Goal: Complete application form: Complete application form

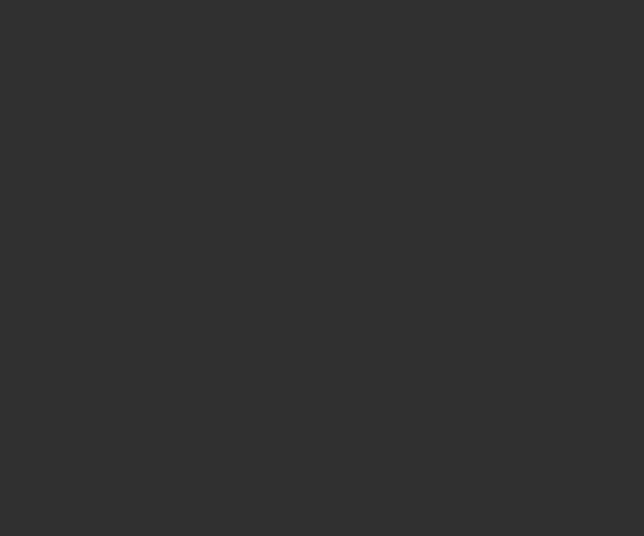
click at [146, 92] on div at bounding box center [322, 268] width 644 height 536
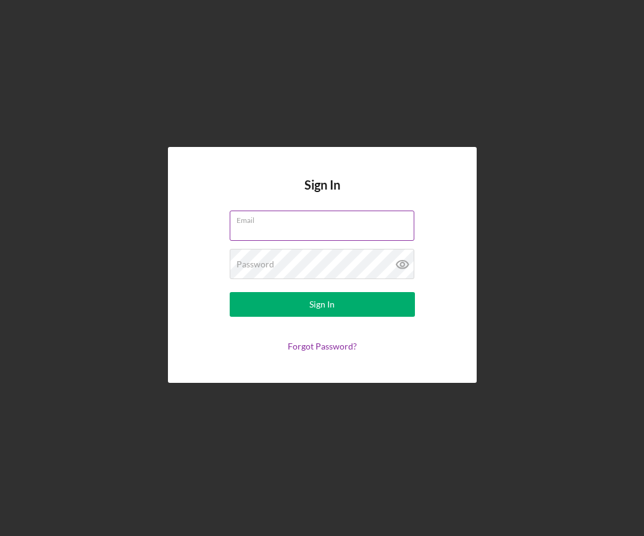
click at [360, 225] on input "Email" at bounding box center [322, 226] width 185 height 30
type input "[EMAIL_ADDRESS][DOMAIN_NAME]"
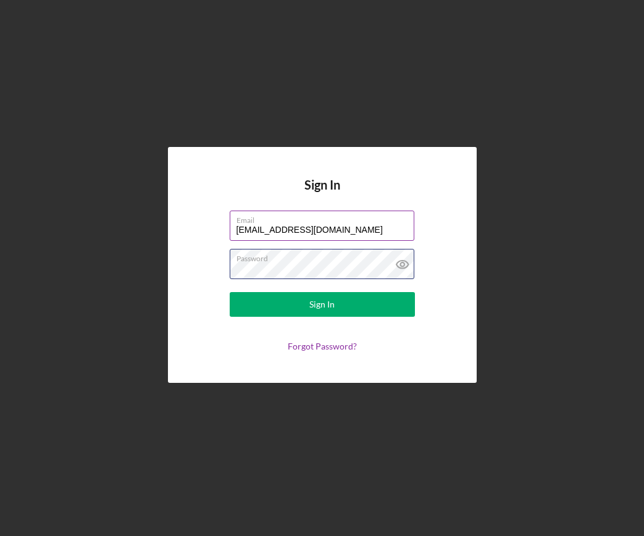
click at [230, 292] on button "Sign In" at bounding box center [322, 304] width 185 height 25
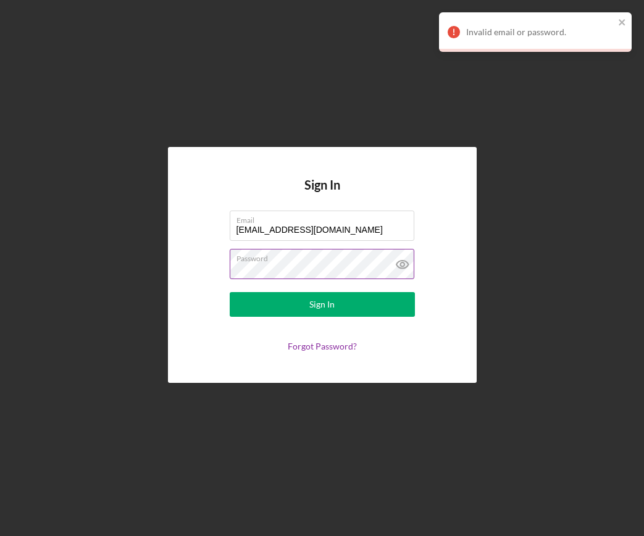
click at [406, 264] on icon at bounding box center [402, 264] width 31 height 31
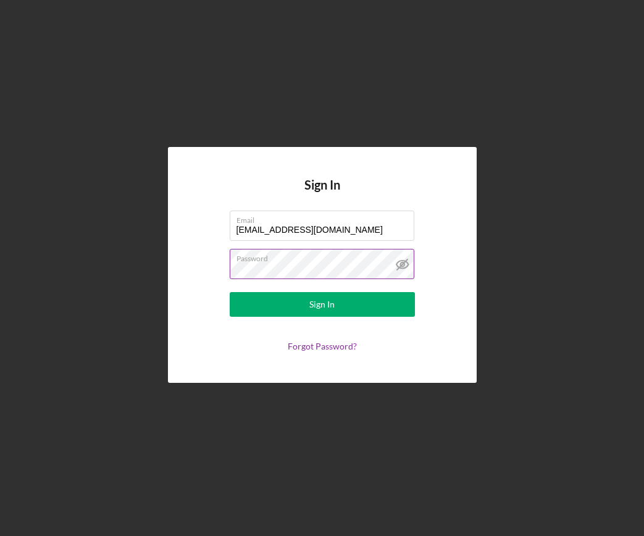
click at [230, 292] on button "Sign In" at bounding box center [322, 304] width 185 height 25
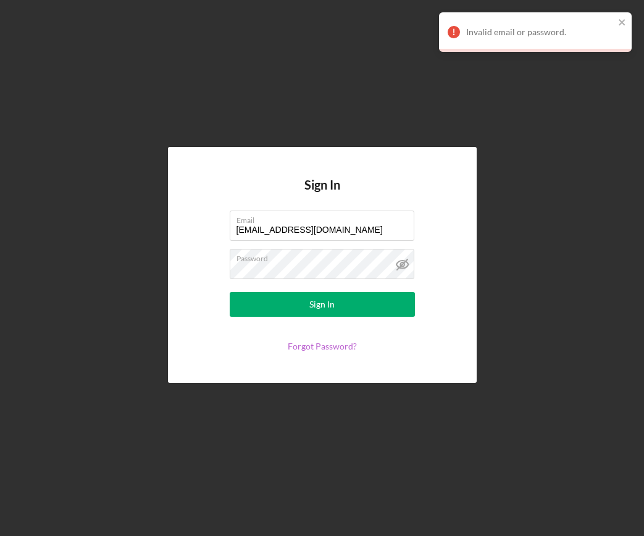
click at [303, 346] on link "Forgot Password?" at bounding box center [322, 346] width 69 height 10
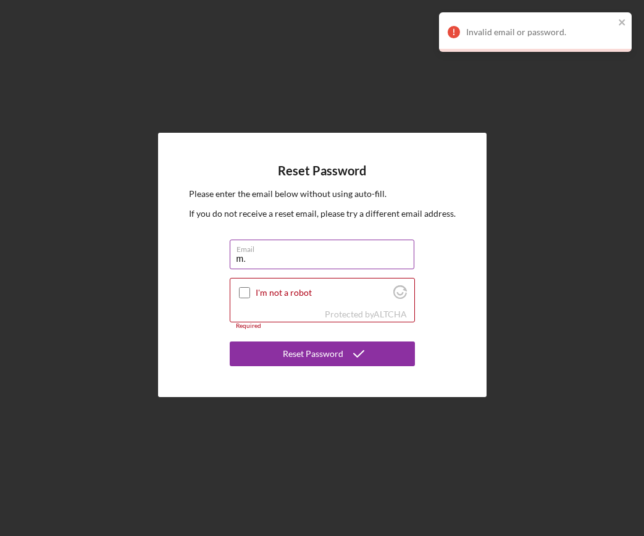
type input "[EMAIL_ADDRESS][DOMAIN_NAME]"
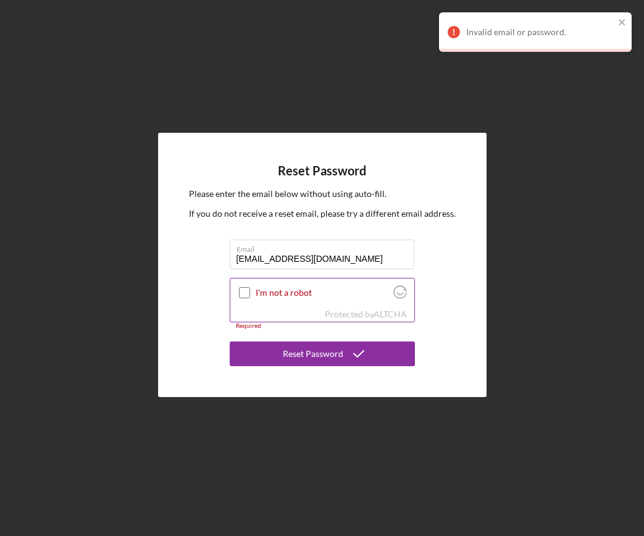
click at [243, 291] on input "I'm not a robot" at bounding box center [244, 292] width 11 height 11
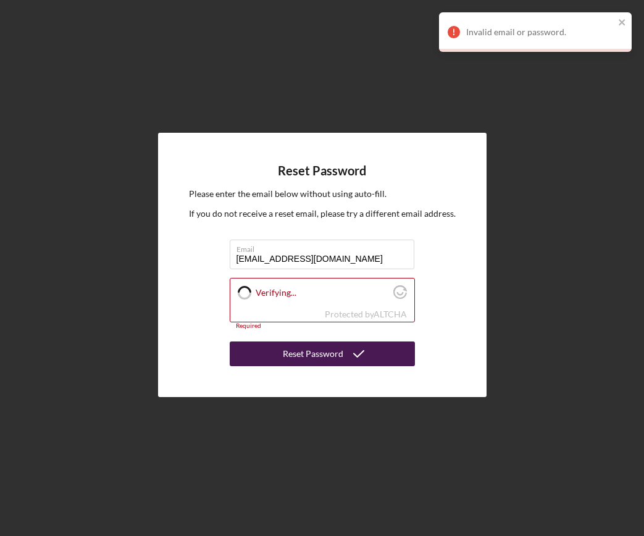
checkbox input "true"
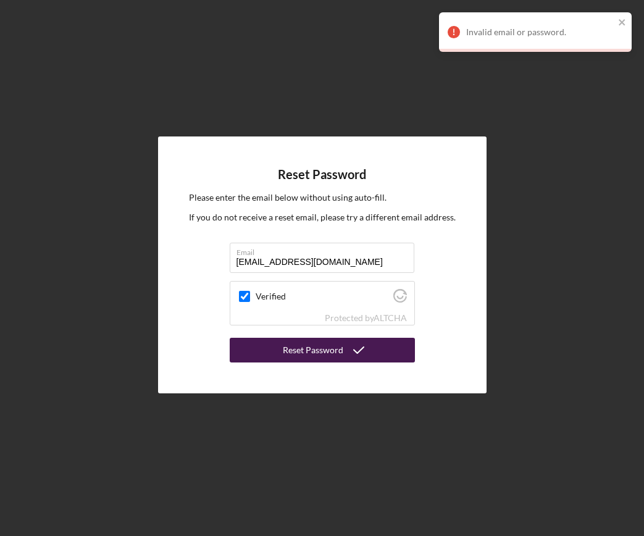
click at [284, 356] on button "Reset Password" at bounding box center [322, 350] width 185 height 25
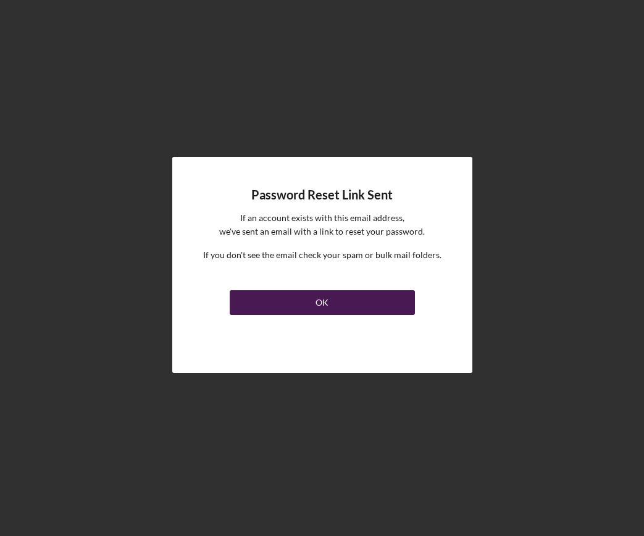
click at [296, 298] on button "OK" at bounding box center [322, 302] width 185 height 25
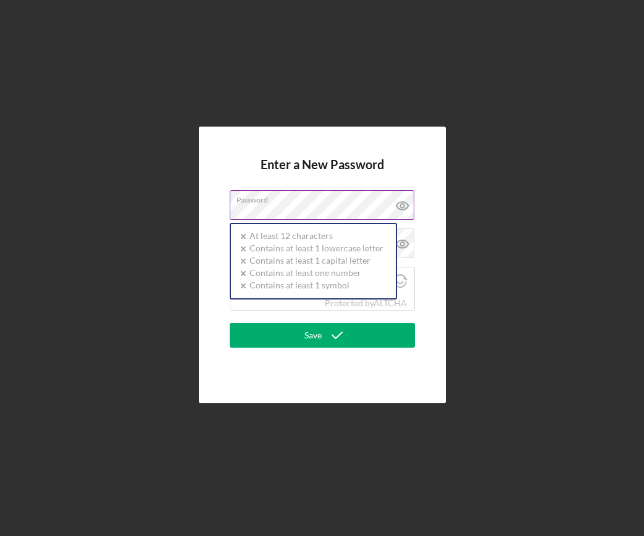
click at [266, 201] on label "Password" at bounding box center [326, 198] width 178 height 14
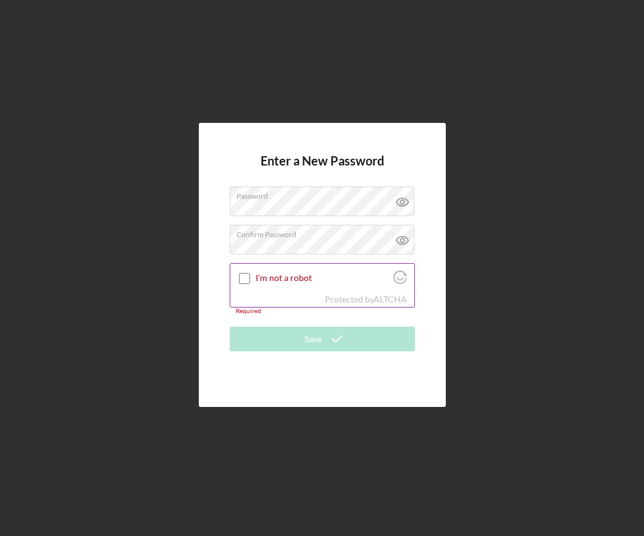
click at [243, 277] on input "I'm not a robot" at bounding box center [244, 278] width 11 height 11
checkbox input "true"
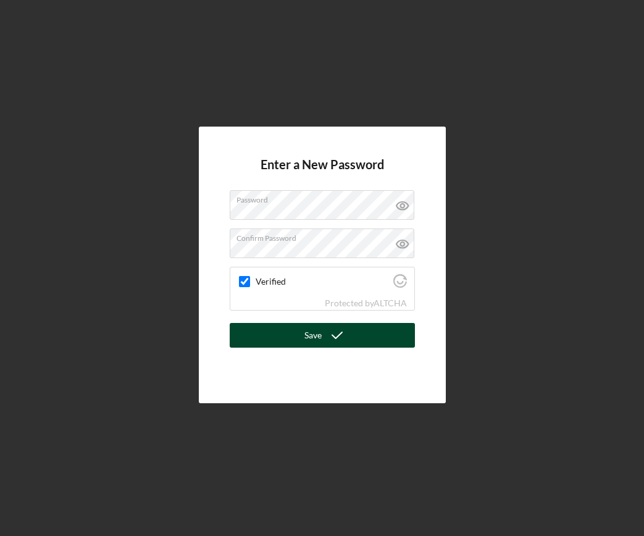
click at [275, 344] on button "Save" at bounding box center [322, 335] width 185 height 25
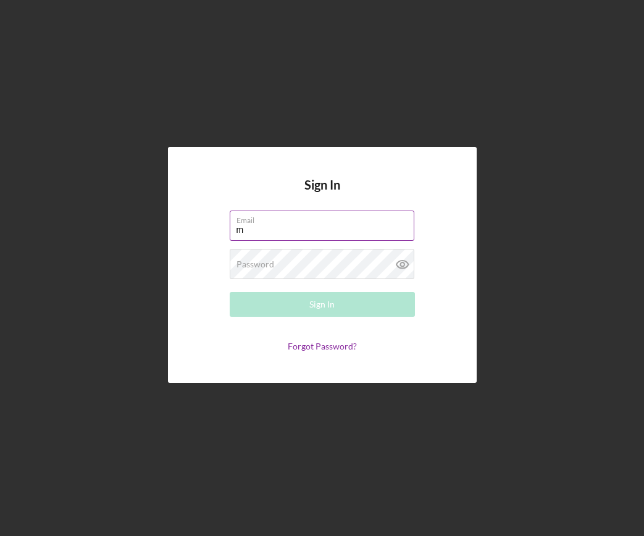
type input "[EMAIL_ADDRESS][DOMAIN_NAME]"
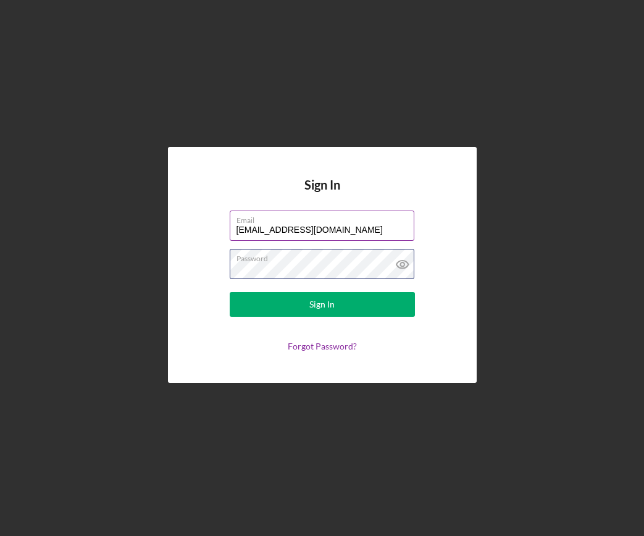
click at [230, 292] on button "Sign In" at bounding box center [322, 304] width 185 height 25
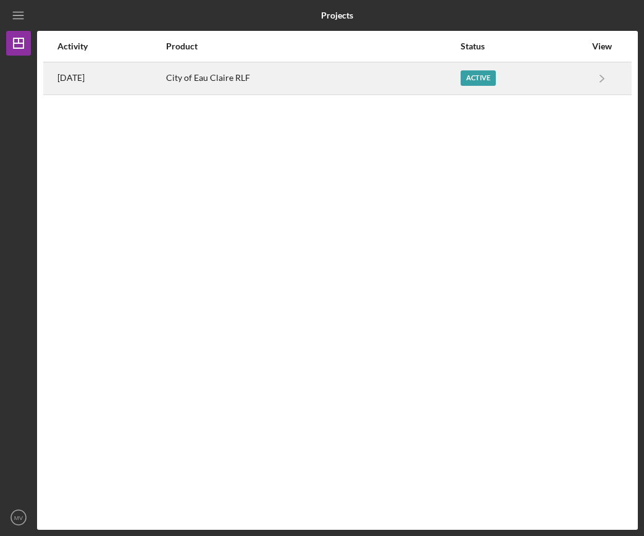
click at [494, 75] on div "Active" at bounding box center [478, 77] width 35 height 15
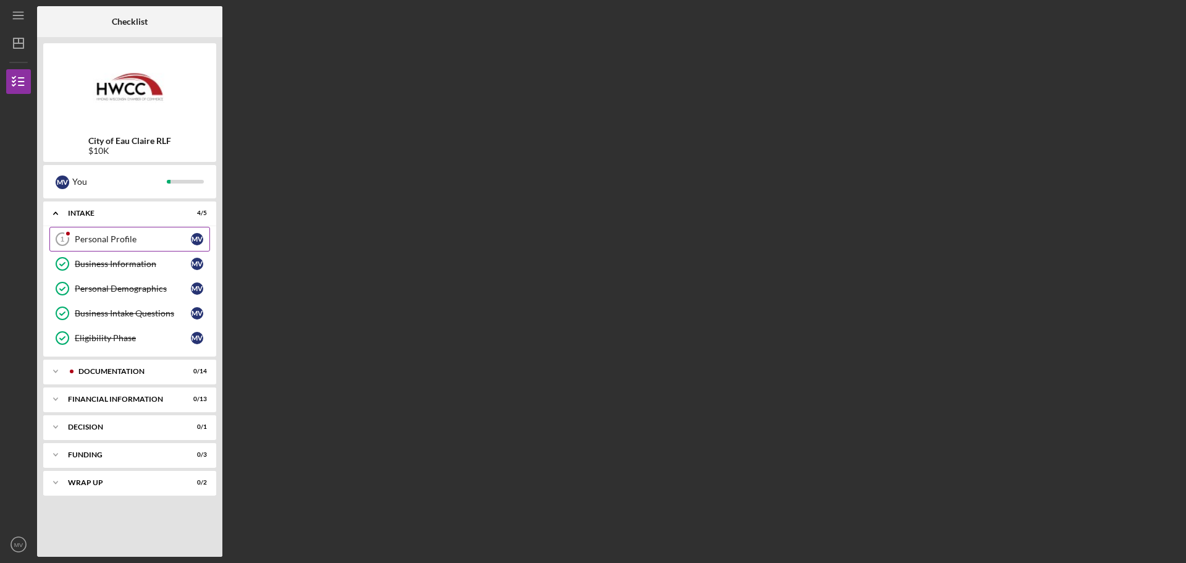
click at [124, 242] on div "Personal Profile" at bounding box center [133, 239] width 116 height 10
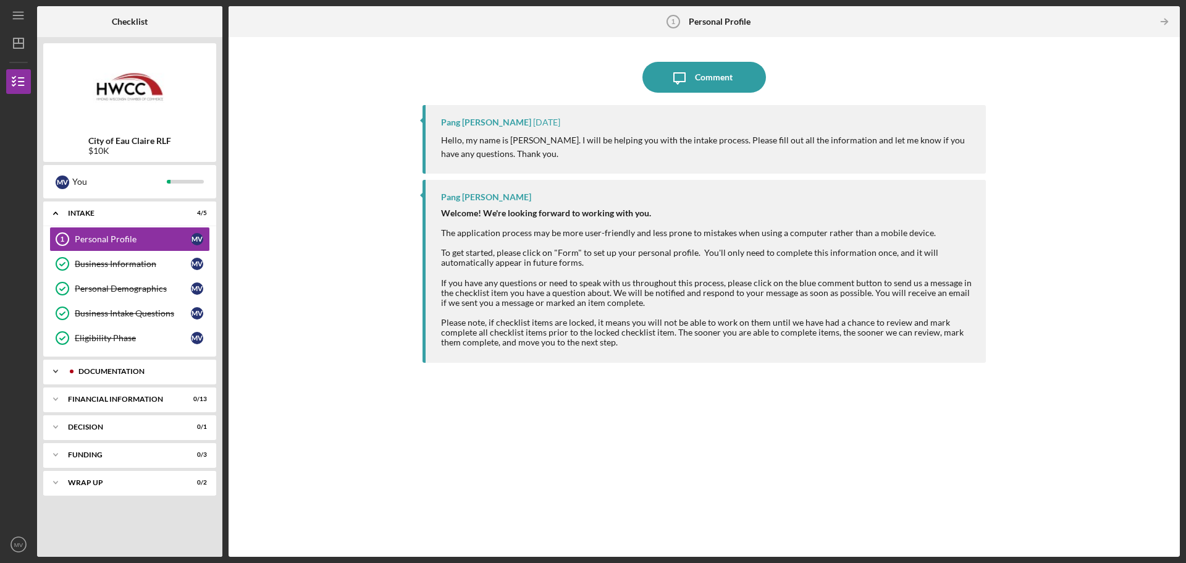
click at [111, 369] on div "Documentation" at bounding box center [139, 370] width 122 height 7
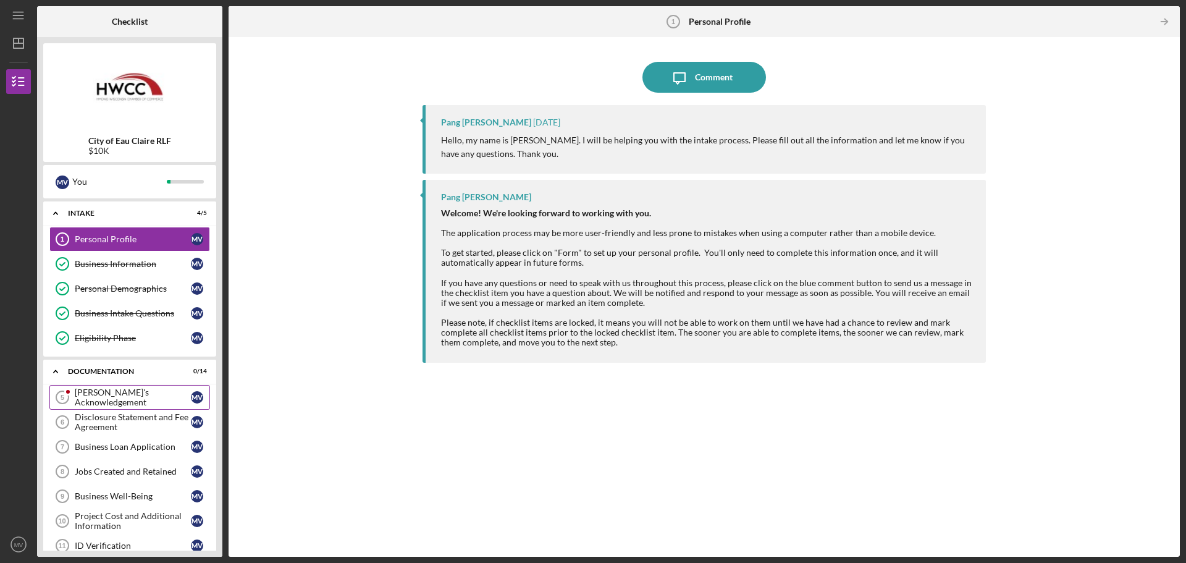
click at [127, 402] on div "[PERSON_NAME]'s Acknowledgement" at bounding box center [133, 397] width 116 height 20
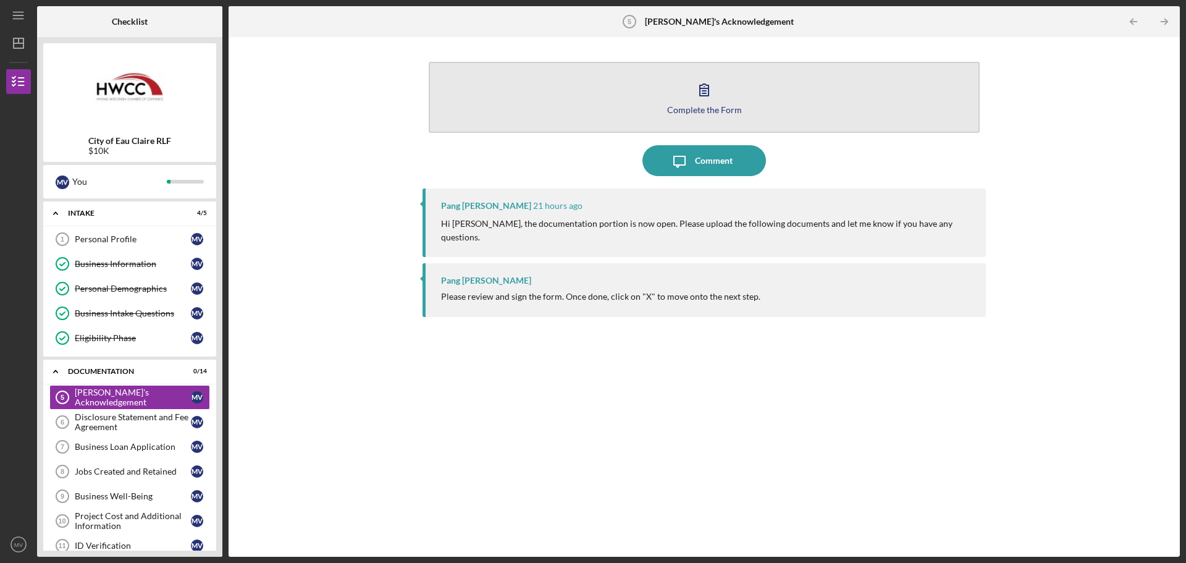
click at [644, 91] on icon "button" at bounding box center [704, 89] width 31 height 31
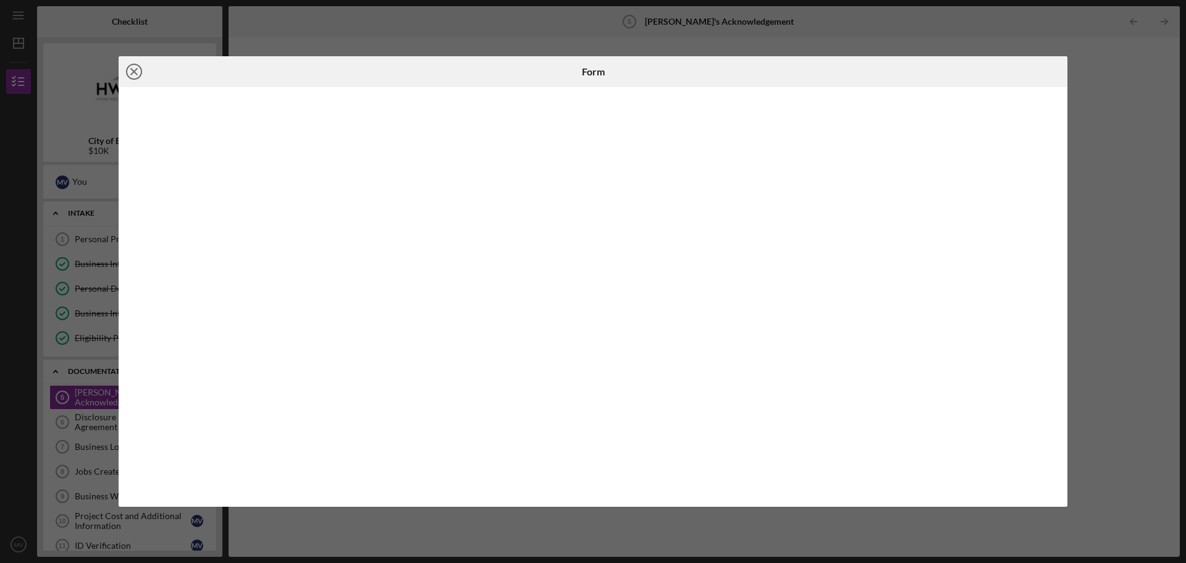
click at [133, 75] on icon "Icon/Close" at bounding box center [134, 71] width 31 height 31
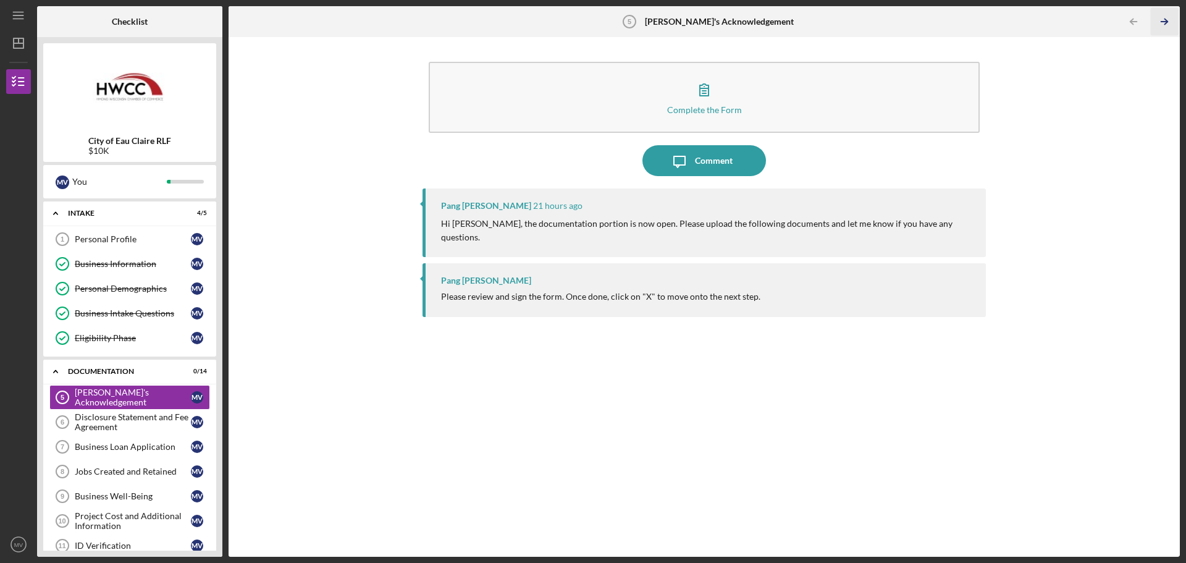
click at [644, 22] on line "button" at bounding box center [1164, 22] width 6 height 0
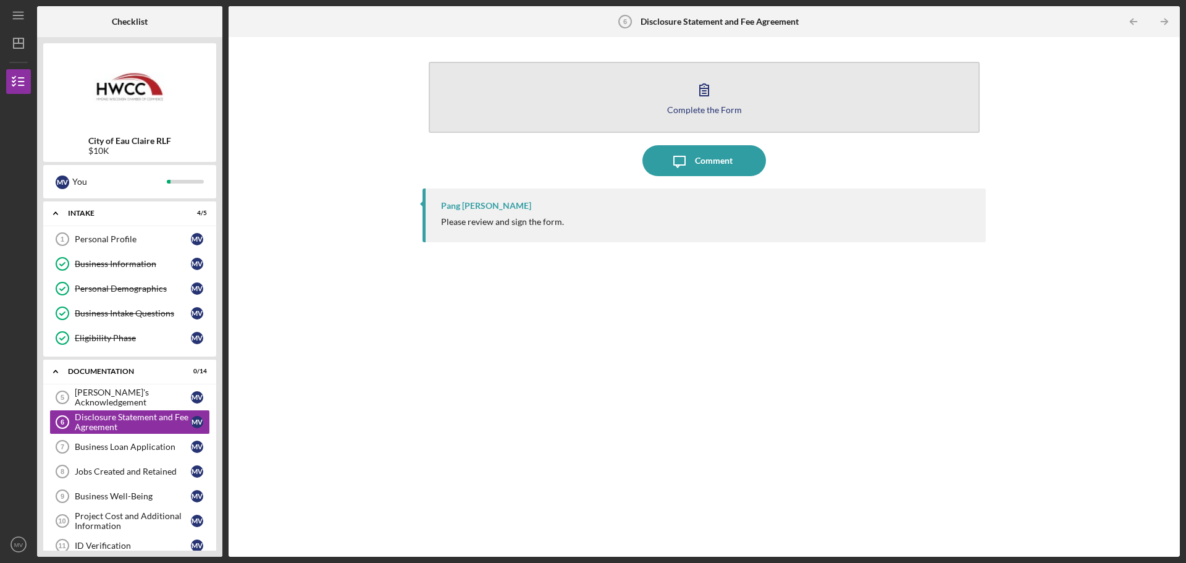
click at [644, 105] on div "Complete the Form" at bounding box center [704, 109] width 75 height 9
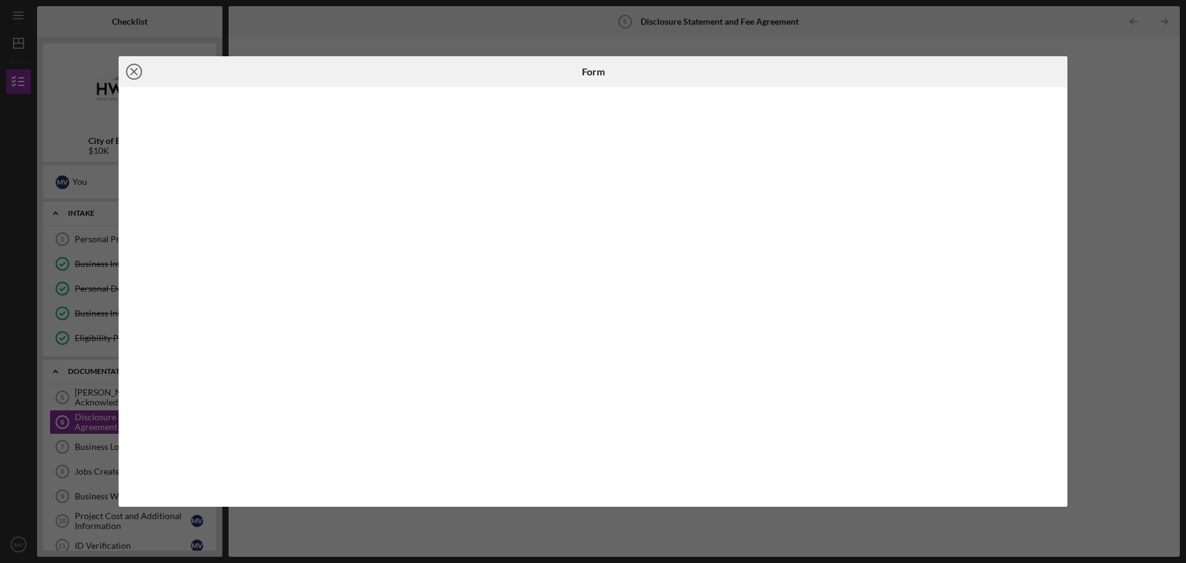
click at [131, 73] on icon "Icon/Close" at bounding box center [134, 71] width 31 height 31
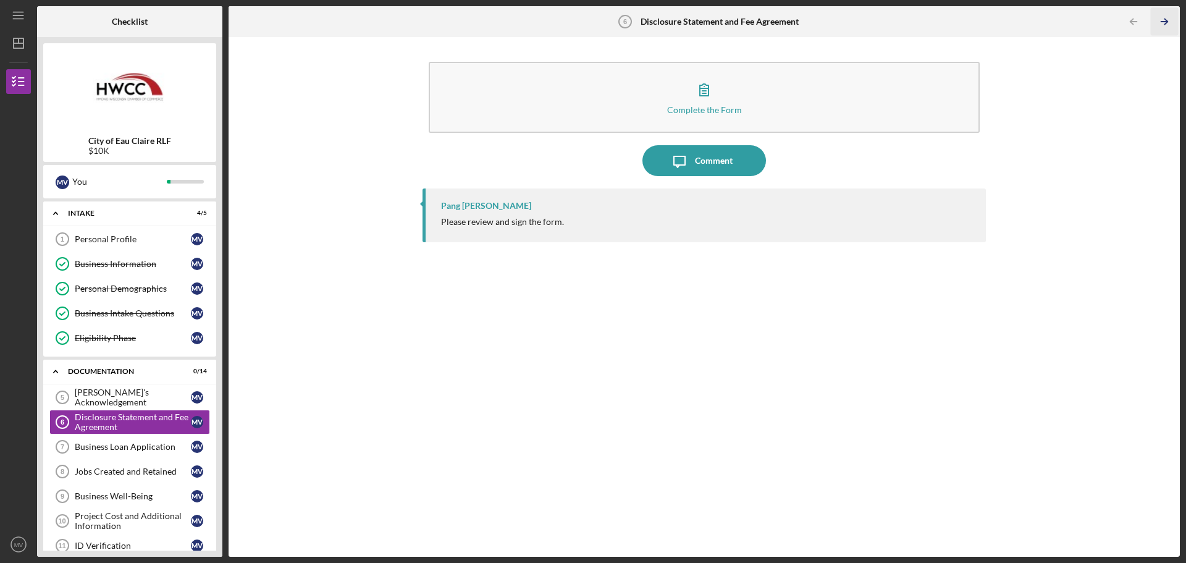
click at [644, 27] on icon "Icon/Table Pagination Arrow" at bounding box center [1164, 22] width 28 height 28
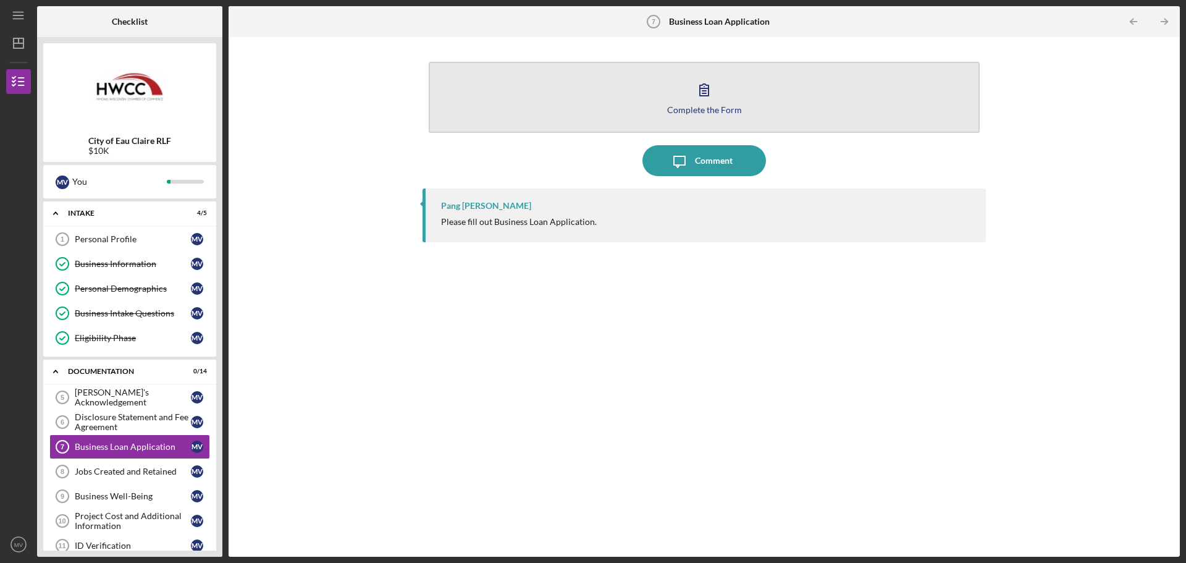
click at [644, 95] on icon "button" at bounding box center [704, 90] width 9 height 12
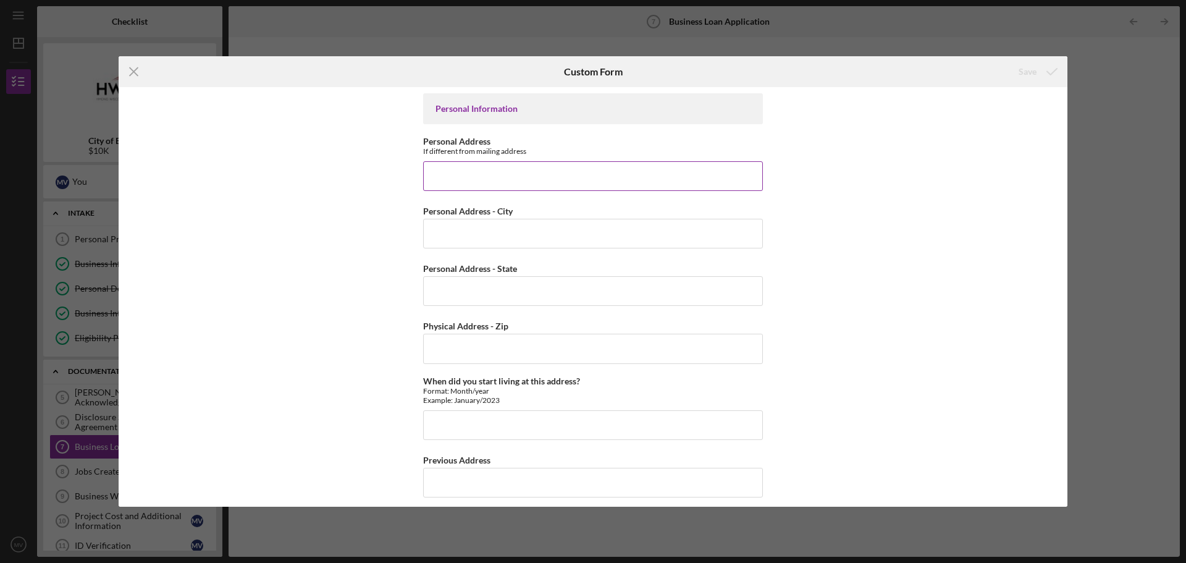
click at [539, 177] on input "Personal Address" at bounding box center [593, 176] width 340 height 30
type input "[STREET_ADDRESS]"
type input "54729"
click at [514, 233] on input "Personal Address - City" at bounding box center [593, 234] width 340 height 30
type input "[GEOGRAPHIC_DATA]"
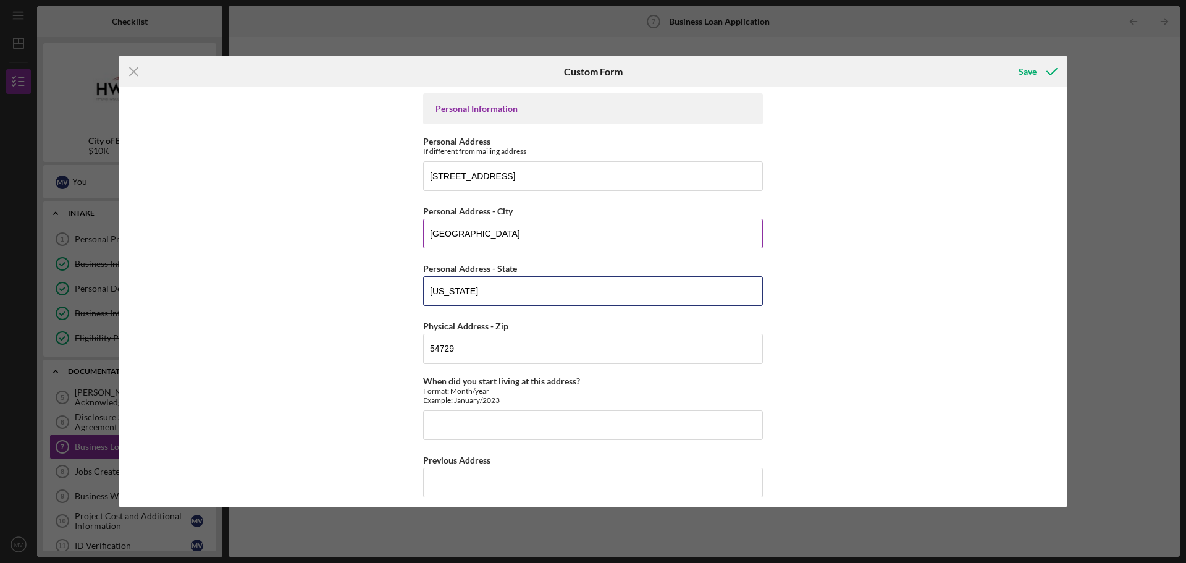
type input "[US_STATE]"
type input "Jan/2020"
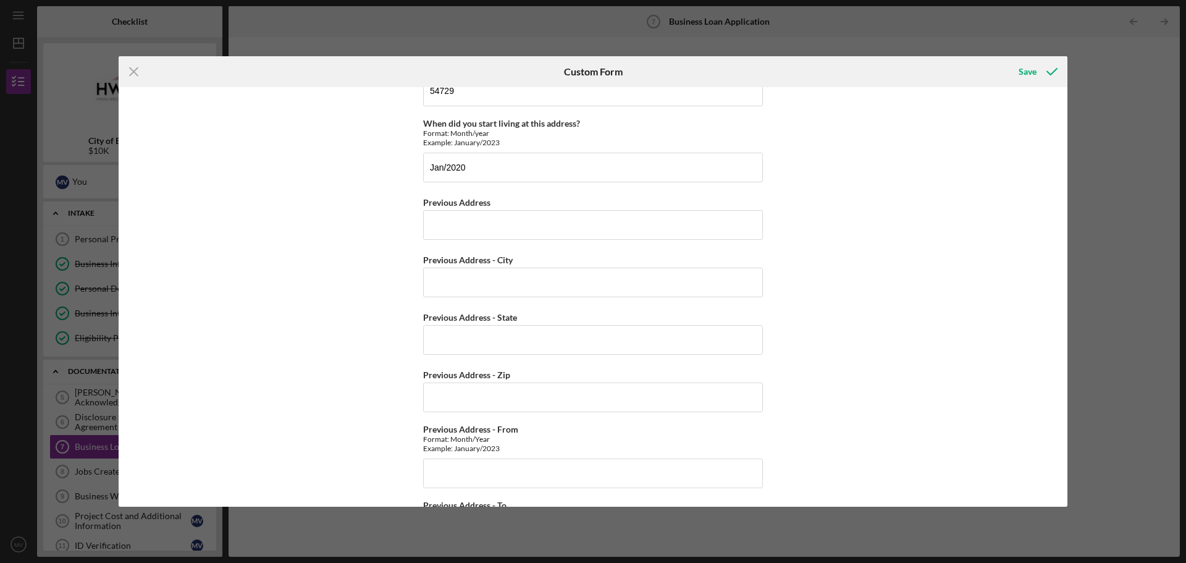
scroll to position [266, 0]
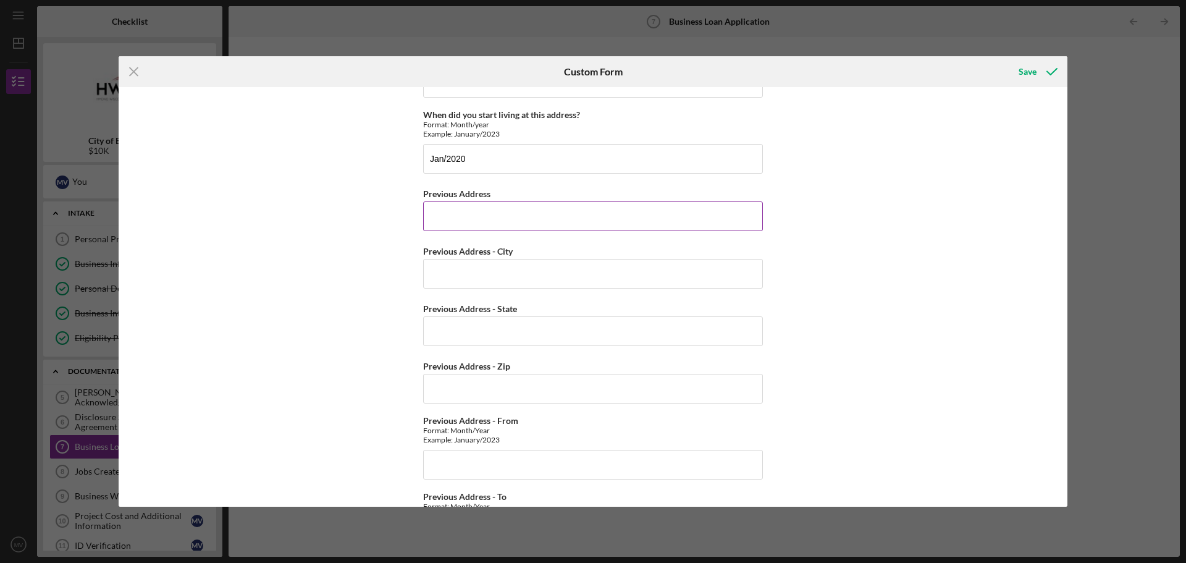
click at [644, 217] on input "Previous Address" at bounding box center [593, 216] width 340 height 30
type input "1"
type input "[STREET_ADDRESS]"
type input "[GEOGRAPHIC_DATA]"
type input "[US_STATE]"
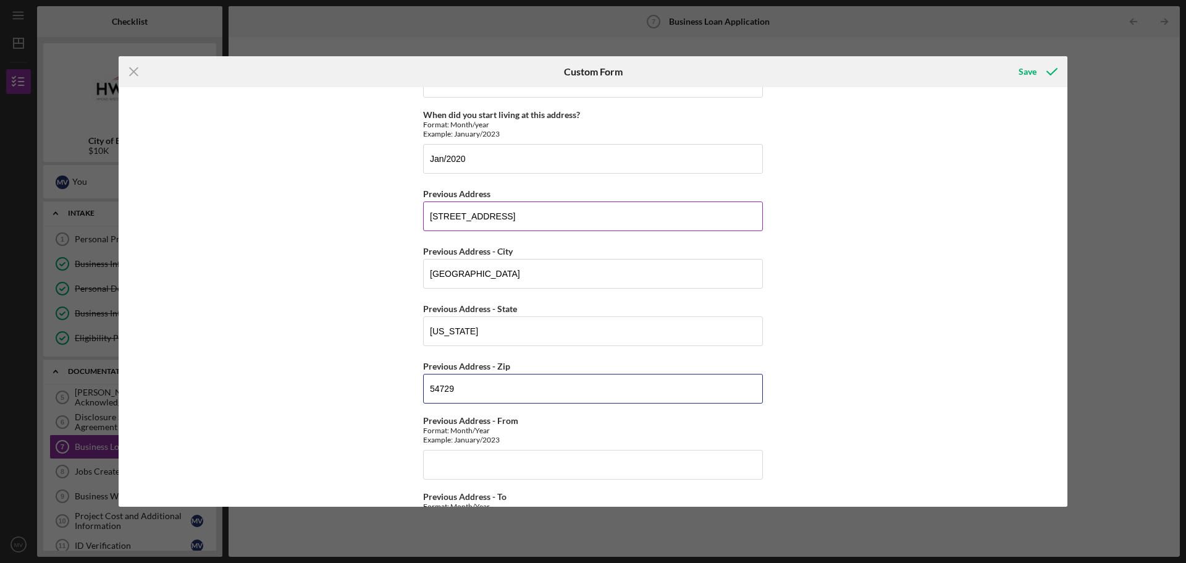
type input "54729"
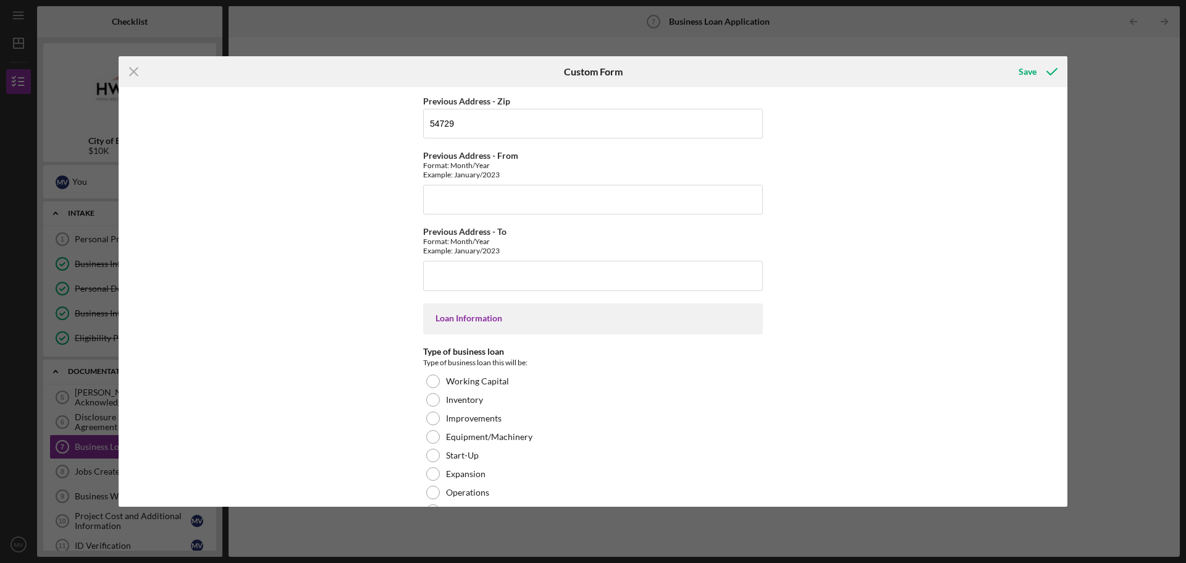
scroll to position [492, 0]
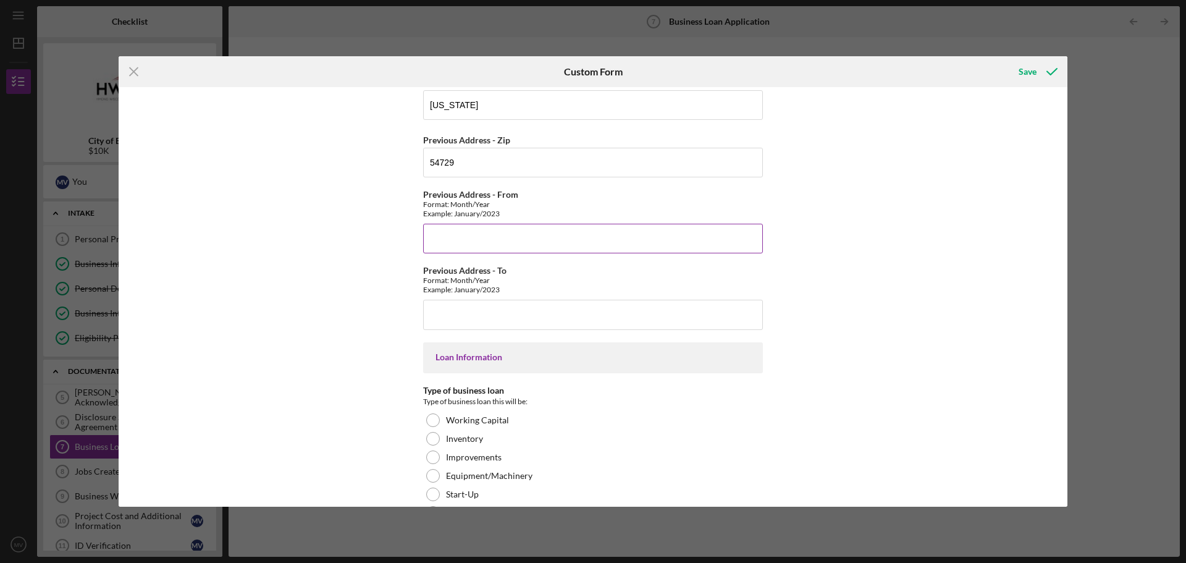
click at [584, 240] on input "Previous Address - From" at bounding box center [593, 239] width 340 height 30
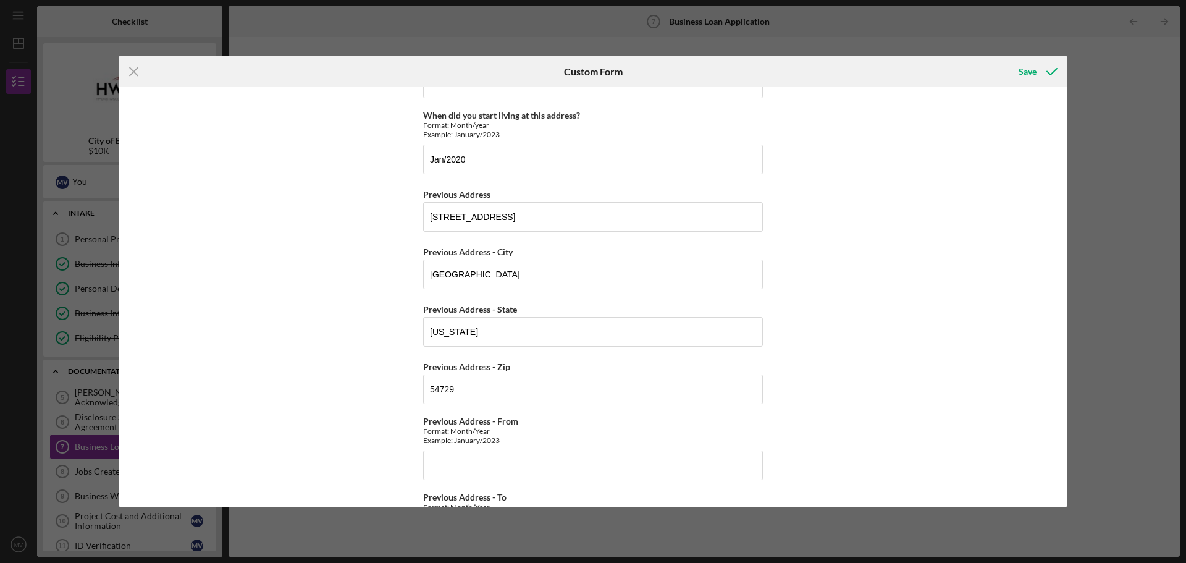
scroll to position [250, 0]
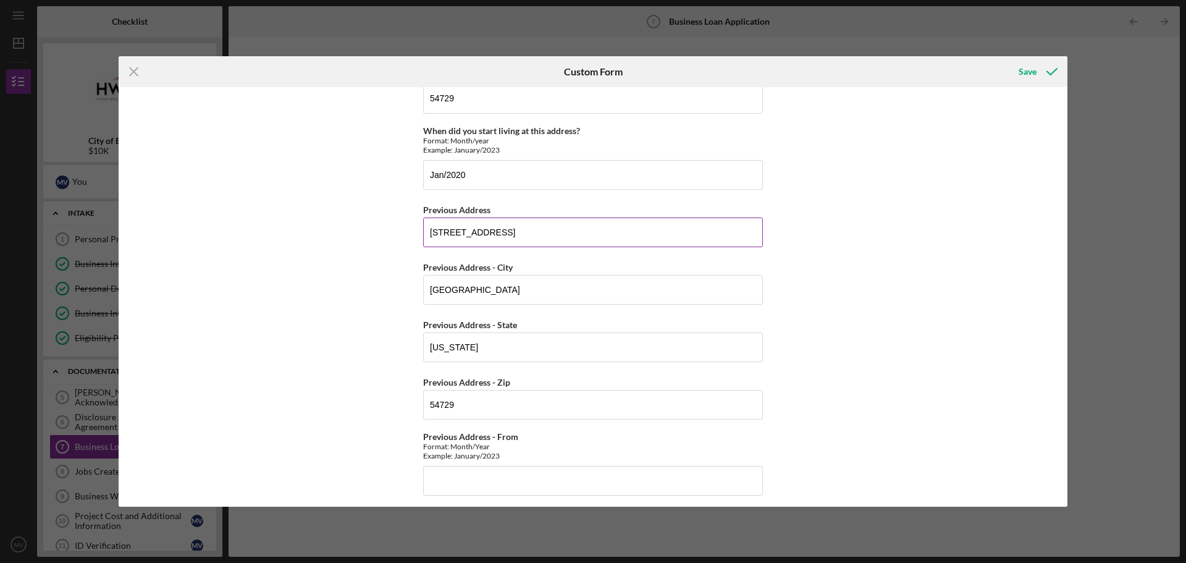
click at [435, 239] on input "[STREET_ADDRESS]" at bounding box center [593, 232] width 340 height 30
paste input "scheilder"
click at [447, 235] on input "320 scheilder" at bounding box center [593, 232] width 340 height 30
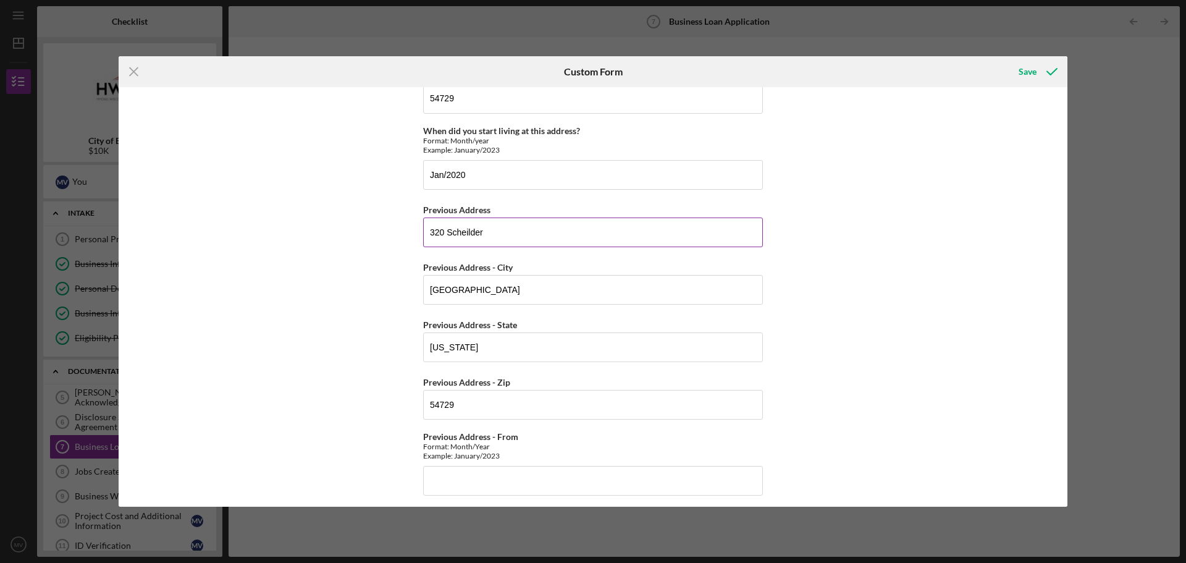
click at [505, 233] on input "320 Scheilder" at bounding box center [593, 232] width 340 height 30
type input "[STREET_ADDRESS]"
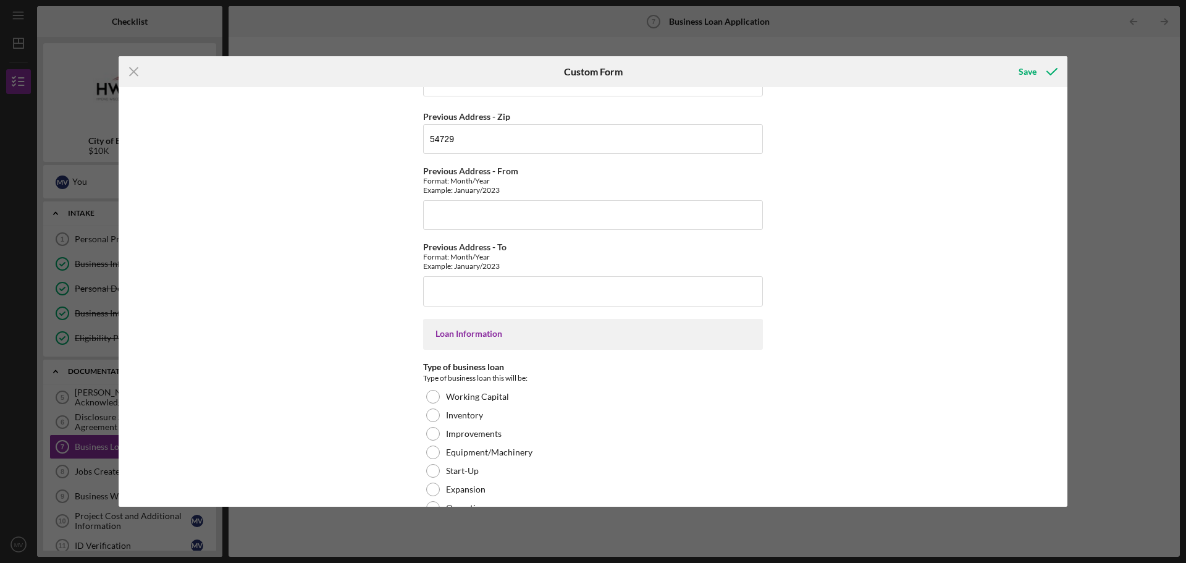
scroll to position [532, 0]
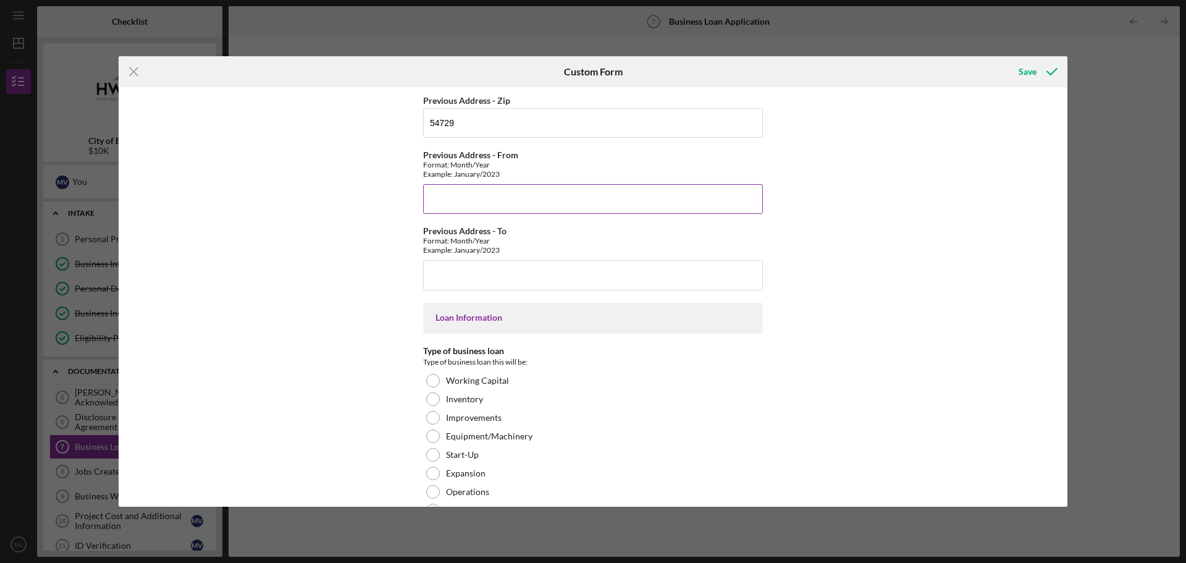
click at [489, 204] on input "Previous Address - From" at bounding box center [593, 199] width 340 height 30
type input "June/2019"
click at [448, 276] on input "Previous Address - To" at bounding box center [593, 275] width 340 height 30
type input "D"
type input "Jan/2020"
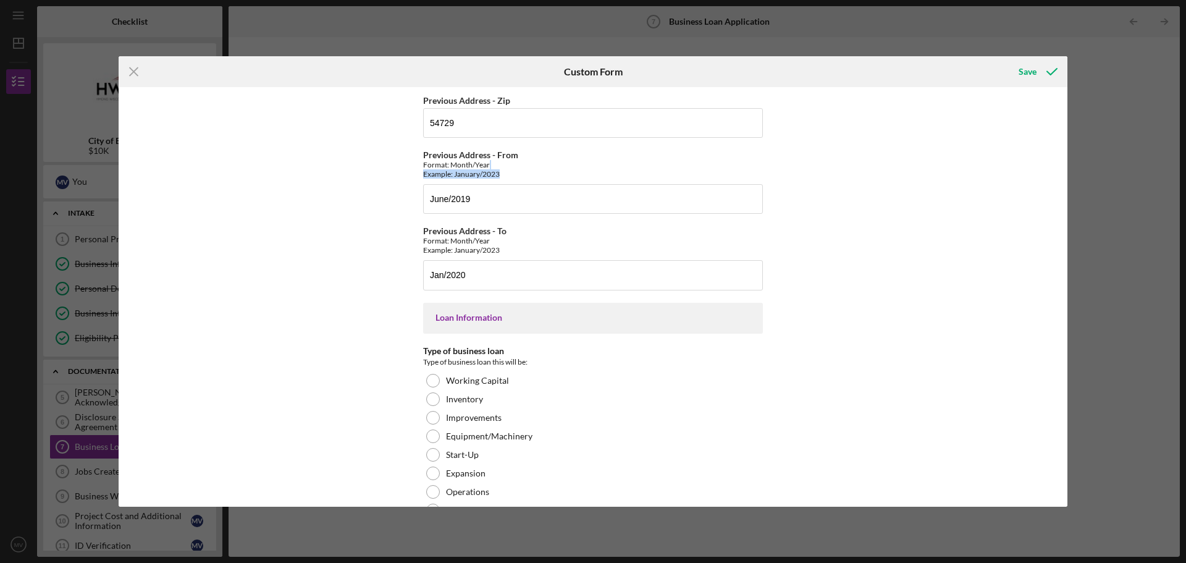
drag, startPoint x: 1068, startPoint y: 161, endPoint x: 1069, endPoint y: 180, distance: 19.8
click at [644, 180] on div "Icon/Menu Close Custom Form Save Personal Information Personal Address If diffe…" at bounding box center [593, 281] width 1186 height 563
click at [644, 192] on div "Personal Information Personal Address If different from mailing address [STREET…" at bounding box center [593, 296] width 949 height 419
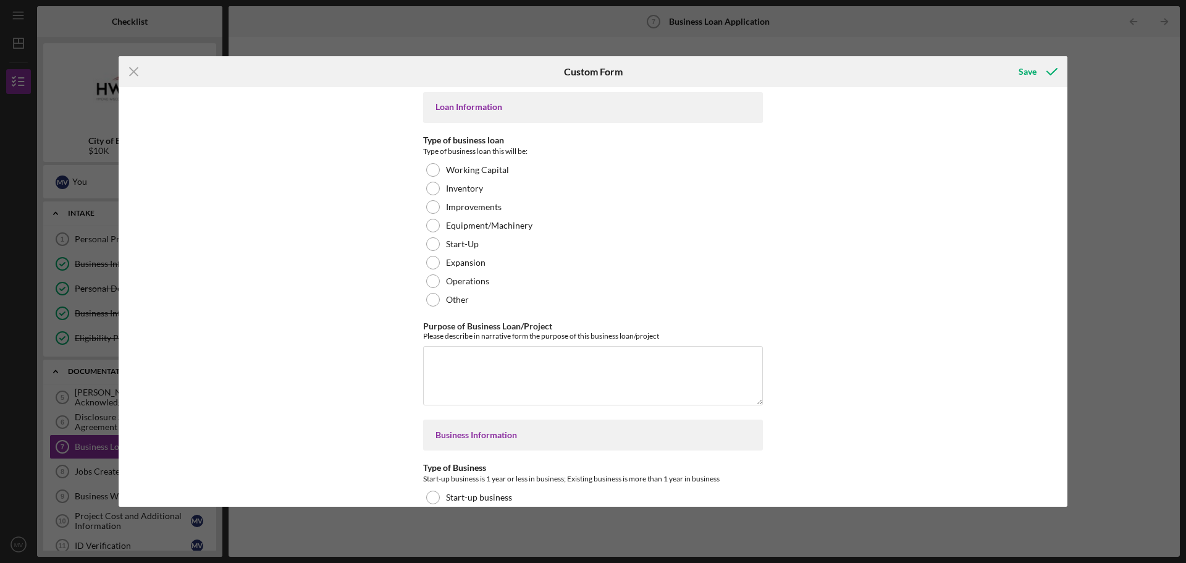
scroll to position [750, 0]
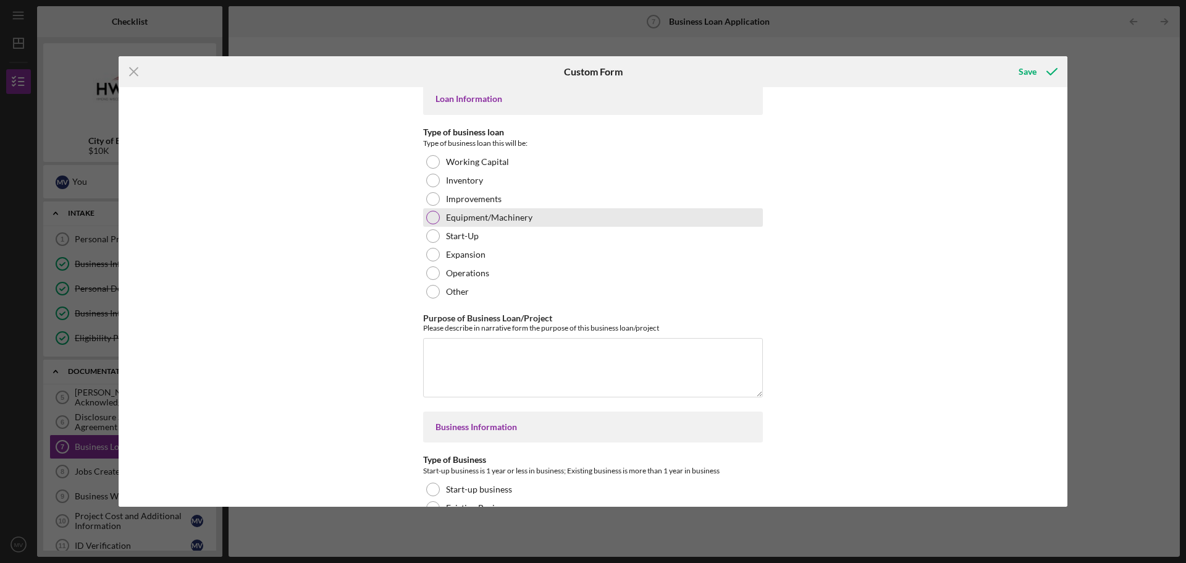
click at [431, 214] on div at bounding box center [433, 218] width 14 height 14
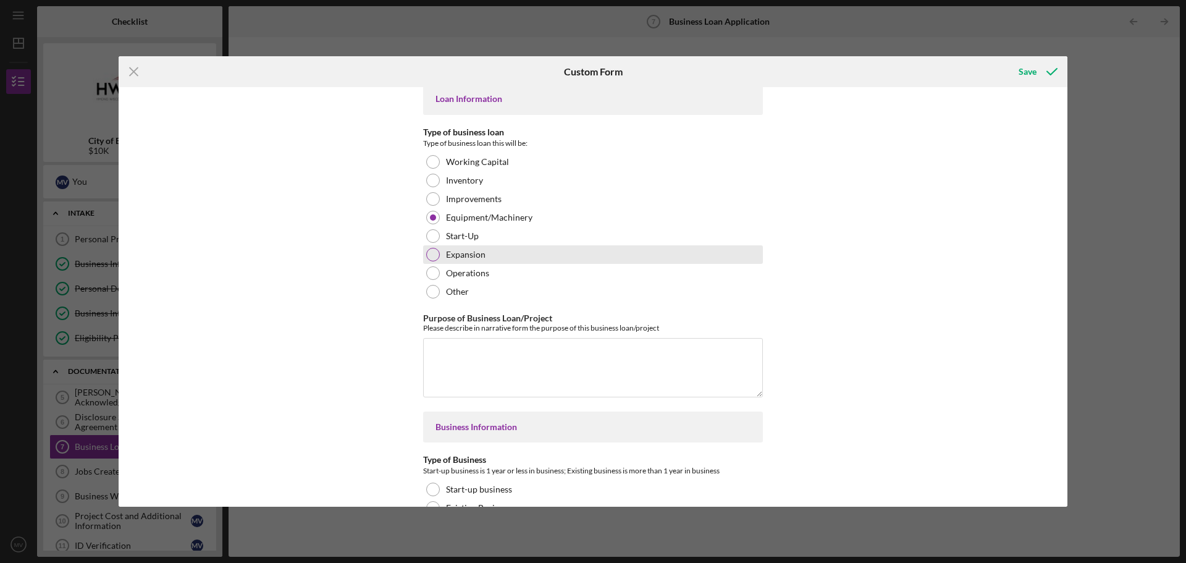
click at [429, 256] on div at bounding box center [433, 255] width 14 height 14
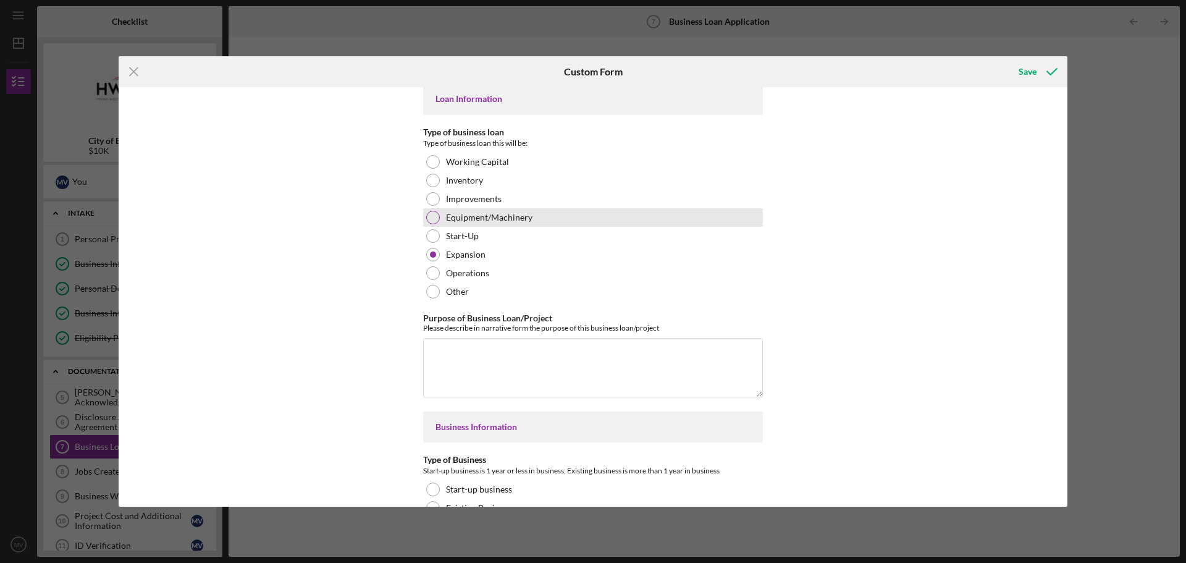
click at [425, 212] on div "Equipment/Machinery" at bounding box center [593, 217] width 340 height 19
click at [476, 382] on textarea "Purpose of Business Loan/Project" at bounding box center [593, 367] width 340 height 59
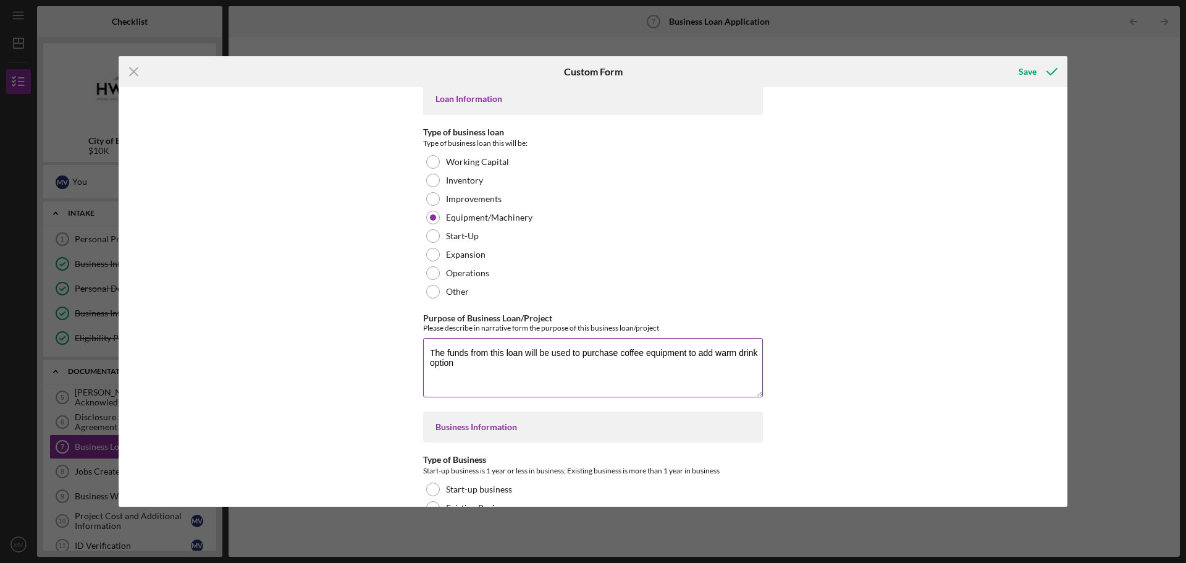
click at [644, 357] on textarea "The funds from this loan will be used to purchase coffee equipment to add warm …" at bounding box center [593, 367] width 340 height 59
click at [593, 375] on textarea "The funds from this loan will be used to purchase coffee equipment to add warm …" at bounding box center [593, 367] width 340 height 59
type textarea "The funds from this loan will be used to purchase coffee equipment to add warm …"
drag, startPoint x: 1063, startPoint y: 170, endPoint x: 1065, endPoint y: 194, distance: 23.6
click at [644, 194] on div "Personal Information Personal Address If different from mailing address [STREET…" at bounding box center [593, 296] width 949 height 419
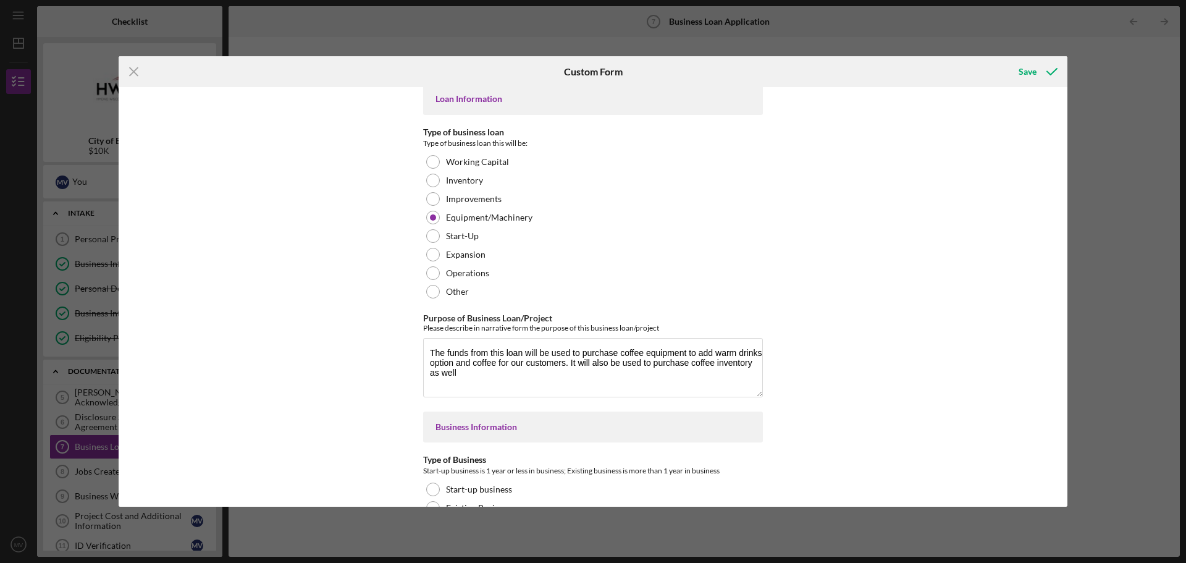
click at [644, 214] on div "Personal Information Personal Address If different from mailing address [STREET…" at bounding box center [593, 296] width 949 height 419
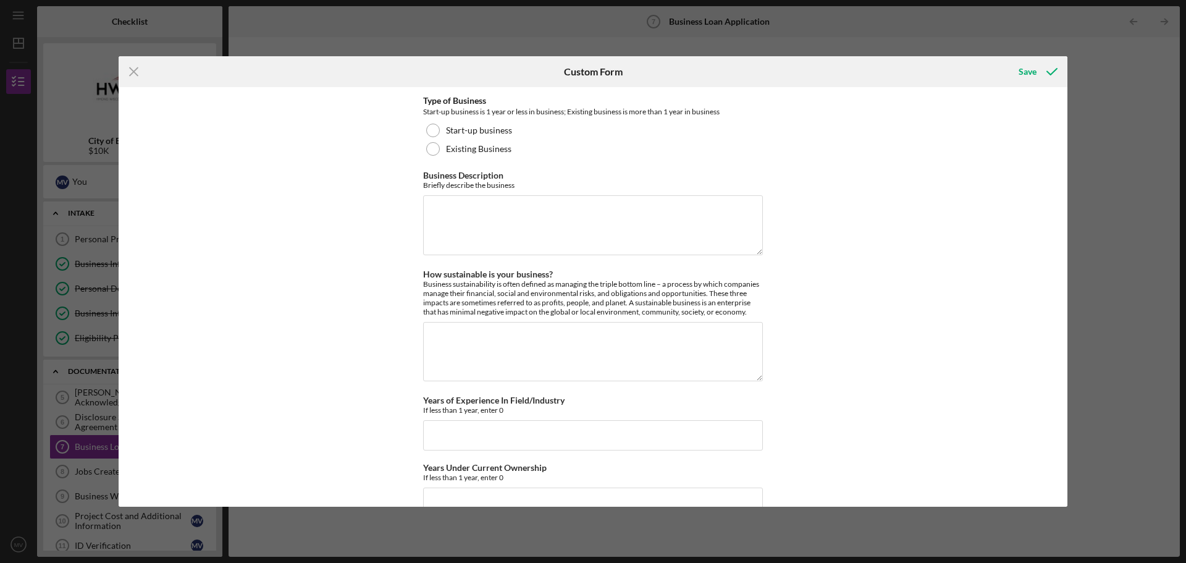
scroll to position [1110, 0]
click at [434, 127] on div at bounding box center [433, 130] width 14 height 14
click at [455, 223] on textarea "Business Description" at bounding box center [593, 224] width 340 height 59
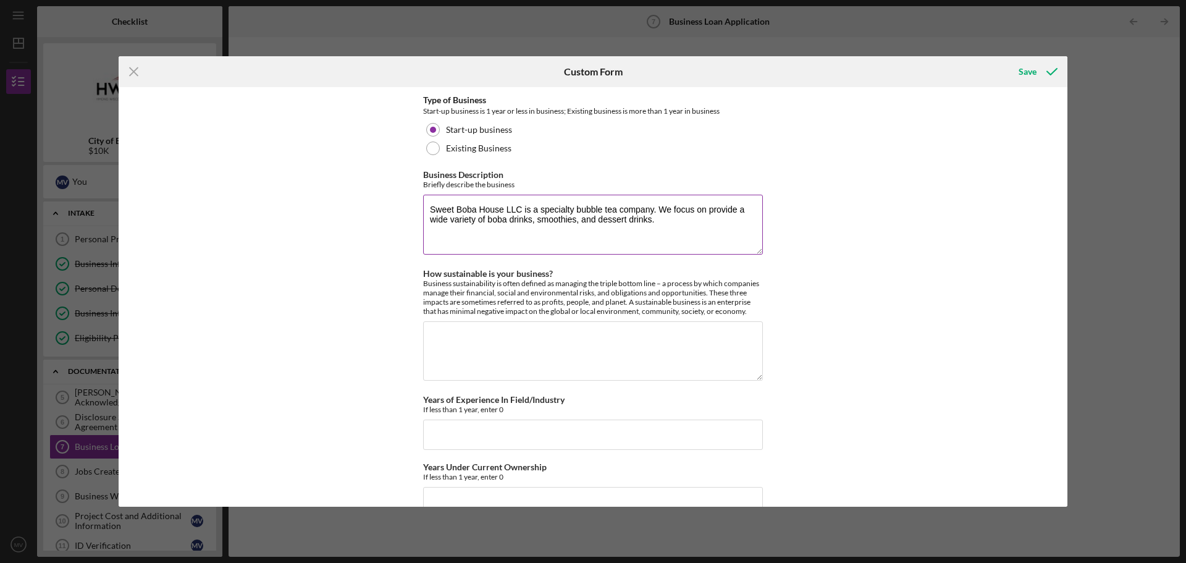
click at [644, 208] on textarea "Sweet Boba House LLC is a specialty bubble tea company. We focus on provide a w…" at bounding box center [593, 224] width 340 height 59
type textarea "Sweet Boba House LLC is a specialty bubble tea company. We focus on providing a…"
drag, startPoint x: 565, startPoint y: 355, endPoint x: 527, endPoint y: 349, distance: 37.5
click at [527, 349] on textarea "How sustainable is your business?" at bounding box center [593, 350] width 340 height 59
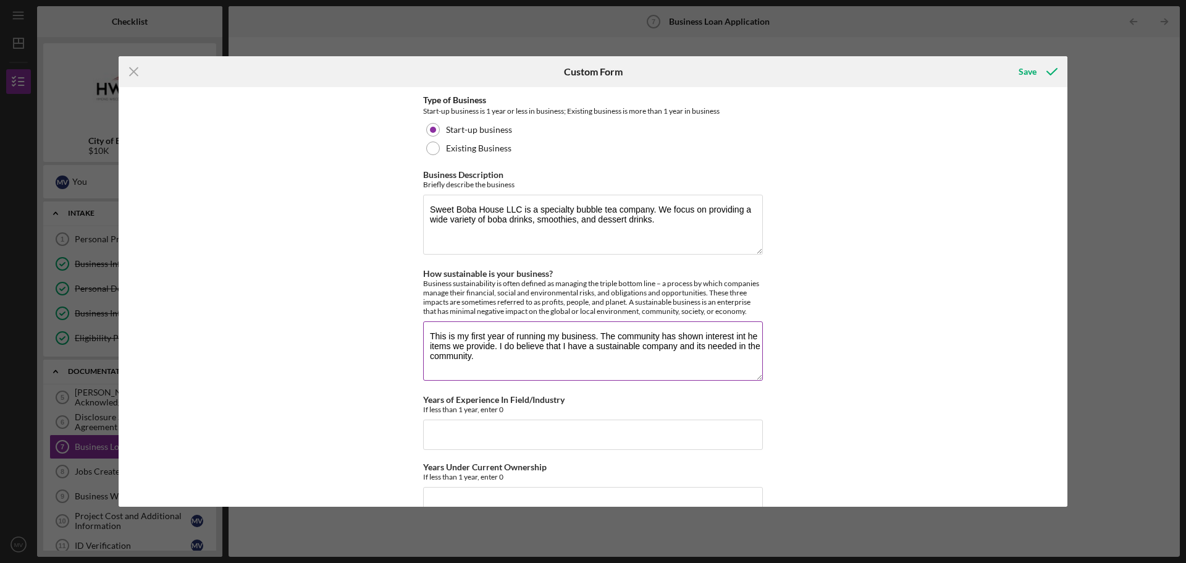
click at [644, 337] on textarea "This is my first year of running my business. The community has shown interest …" at bounding box center [593, 350] width 340 height 59
type textarea "This is my first year of running my business. The community has shown interest …"
click at [410, 388] on div "Personal Information Personal Address If different from mailing address [STREET…" at bounding box center [593, 296] width 949 height 419
drag, startPoint x: 471, startPoint y: 439, endPoint x: 445, endPoint y: 439, distance: 25.9
click at [445, 439] on input "Years of Experience In Field/Industry" at bounding box center [593, 434] width 340 height 30
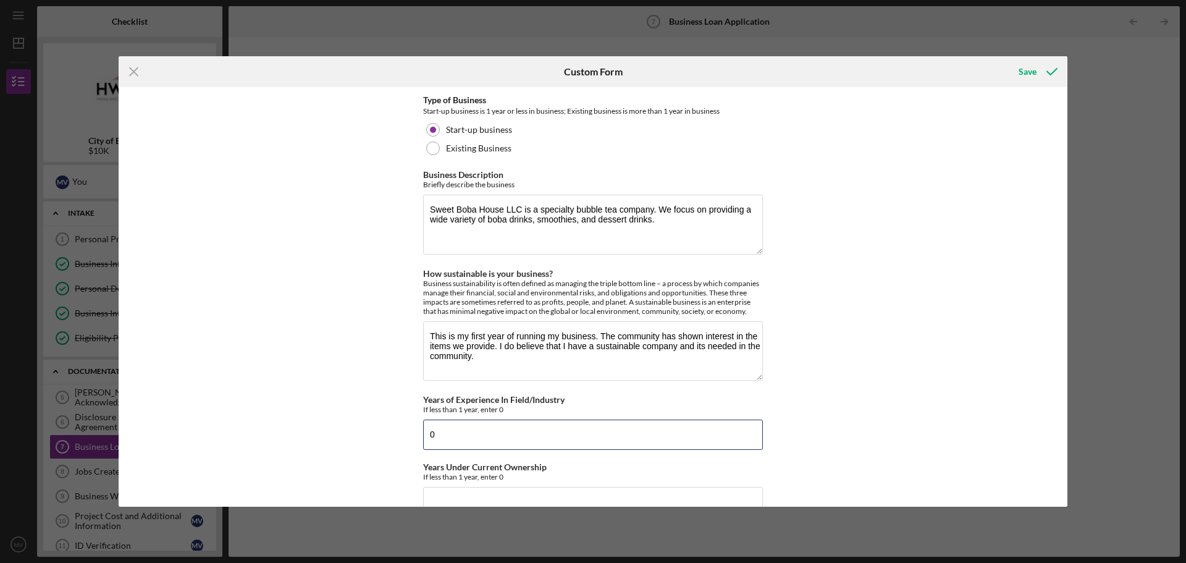
type input "0"
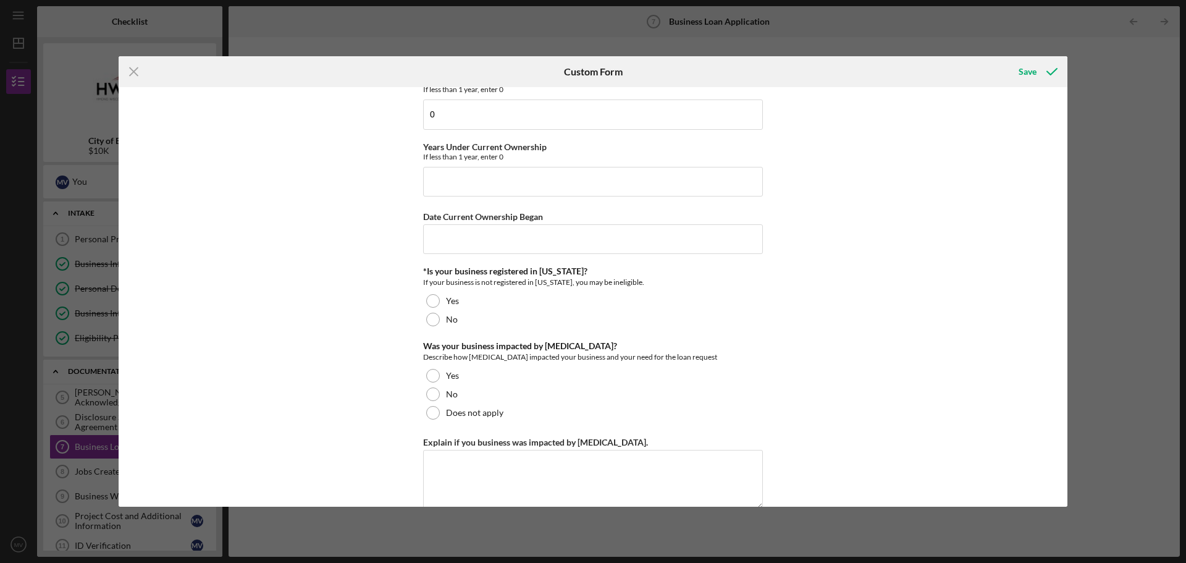
scroll to position [1469, 0]
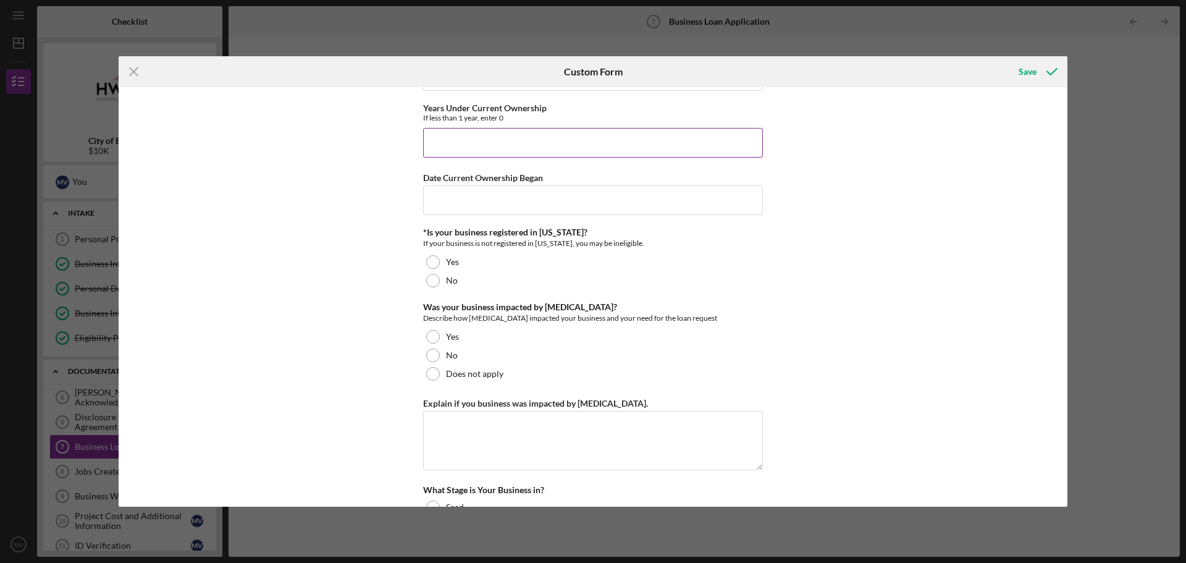
click at [608, 141] on input "Years Under Current Ownership" at bounding box center [593, 143] width 340 height 30
type input "0"
click at [490, 201] on input "Date Current Ownership Began" at bounding box center [593, 200] width 340 height 30
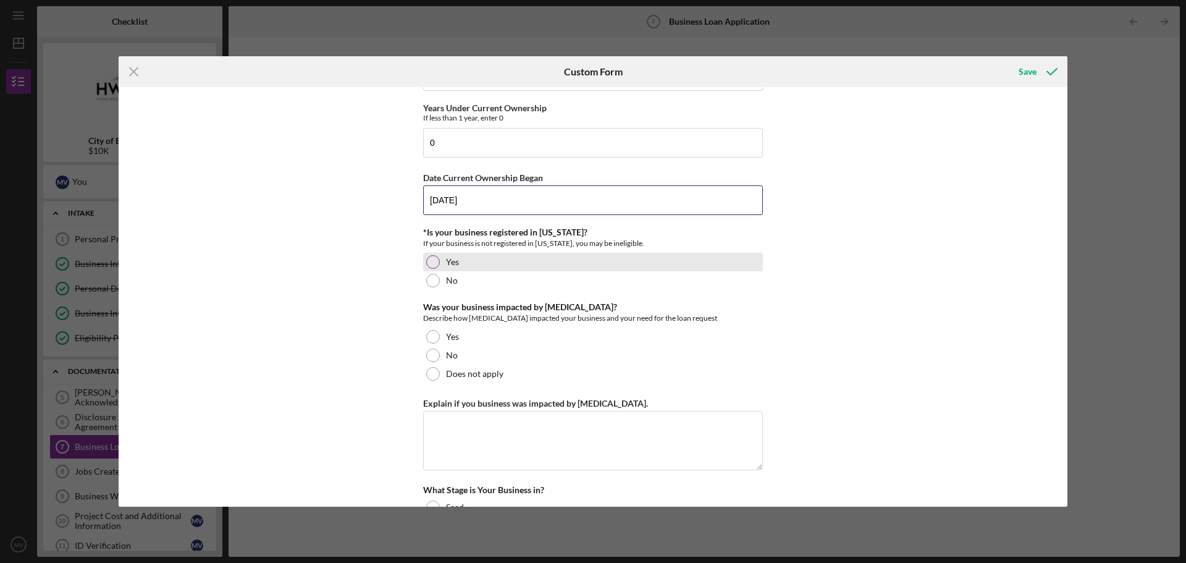
type input "[DATE]"
click at [433, 262] on div at bounding box center [433, 262] width 14 height 14
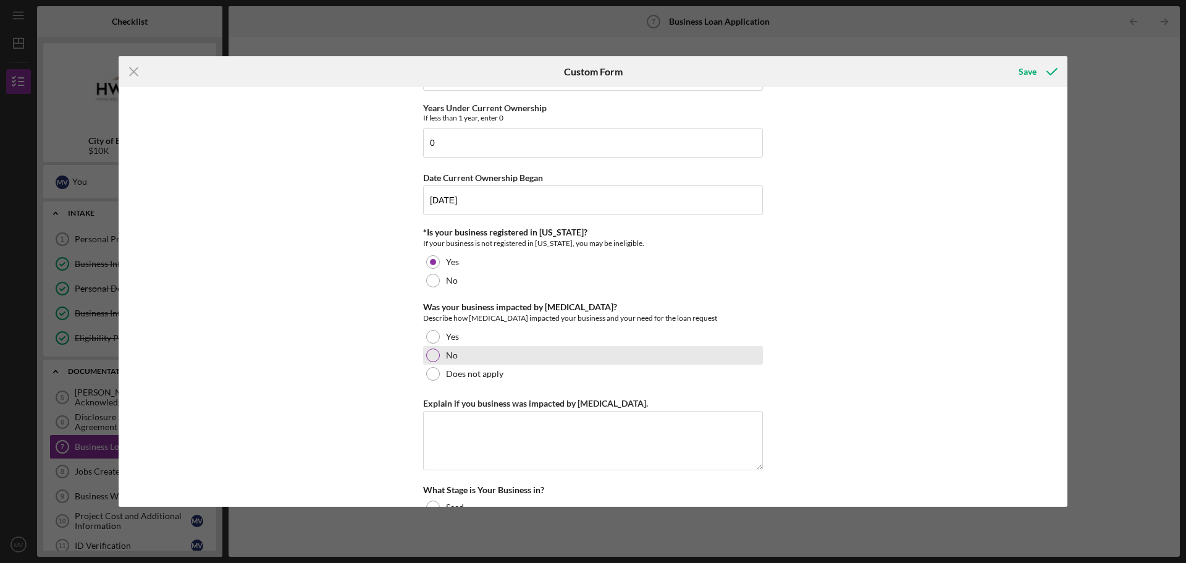
click at [434, 355] on div at bounding box center [433, 355] width 14 height 14
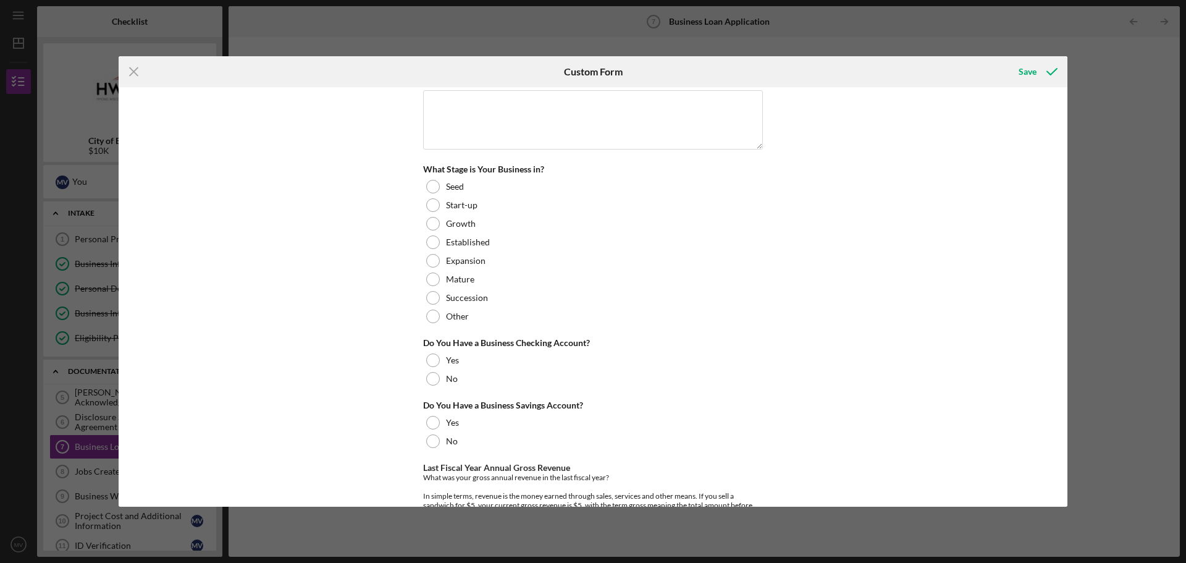
scroll to position [1844, 0]
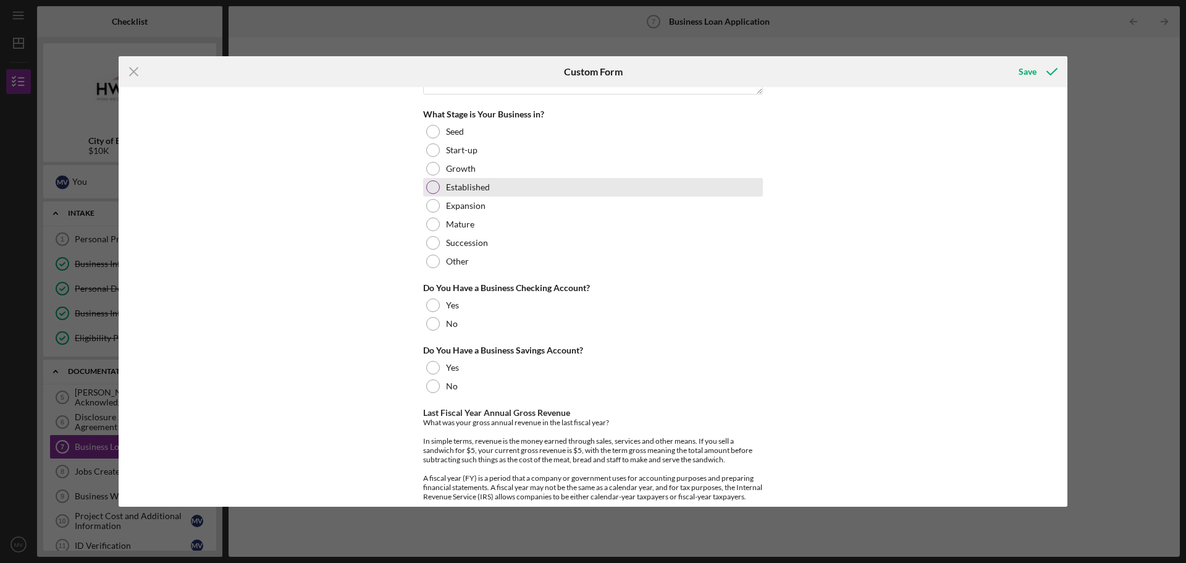
click at [432, 187] on div at bounding box center [433, 187] width 14 height 14
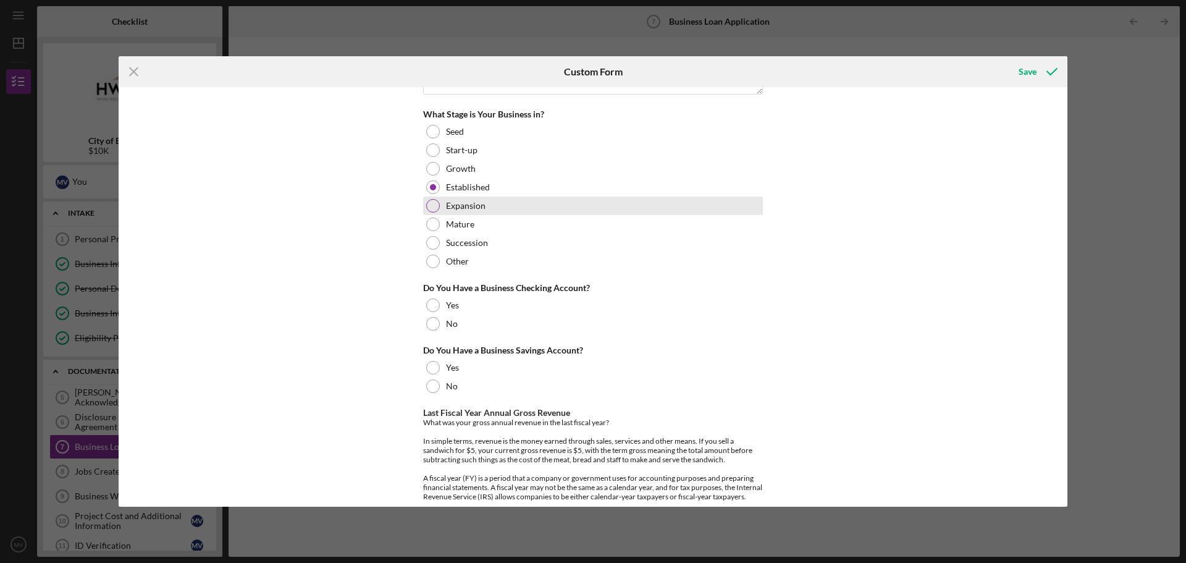
click at [429, 208] on div at bounding box center [433, 206] width 14 height 14
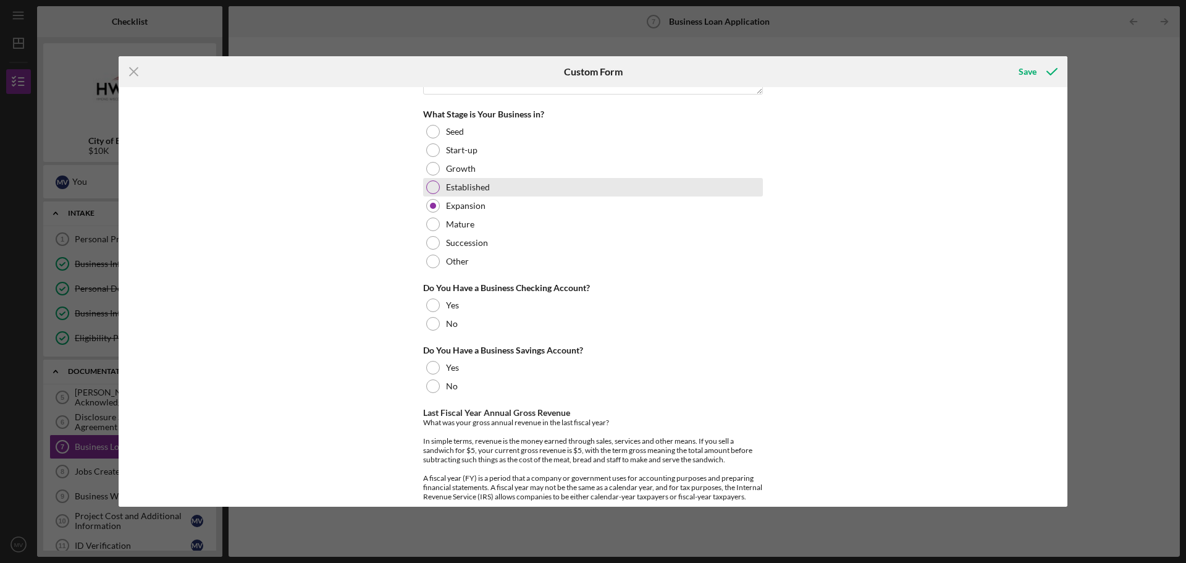
click at [429, 188] on div at bounding box center [433, 187] width 14 height 14
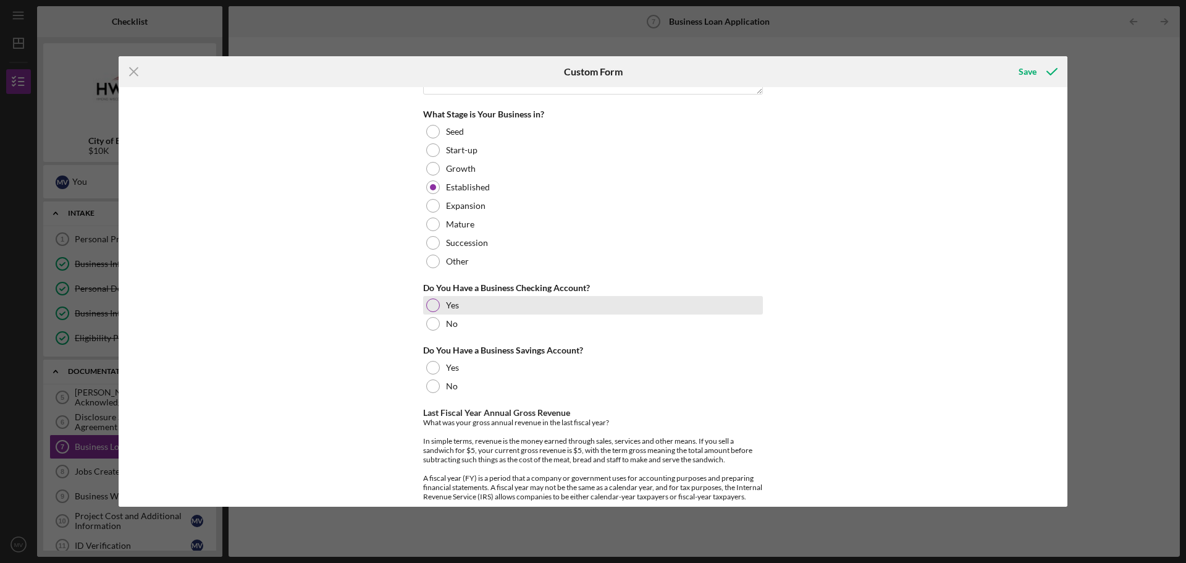
click at [427, 306] on div at bounding box center [433, 305] width 14 height 14
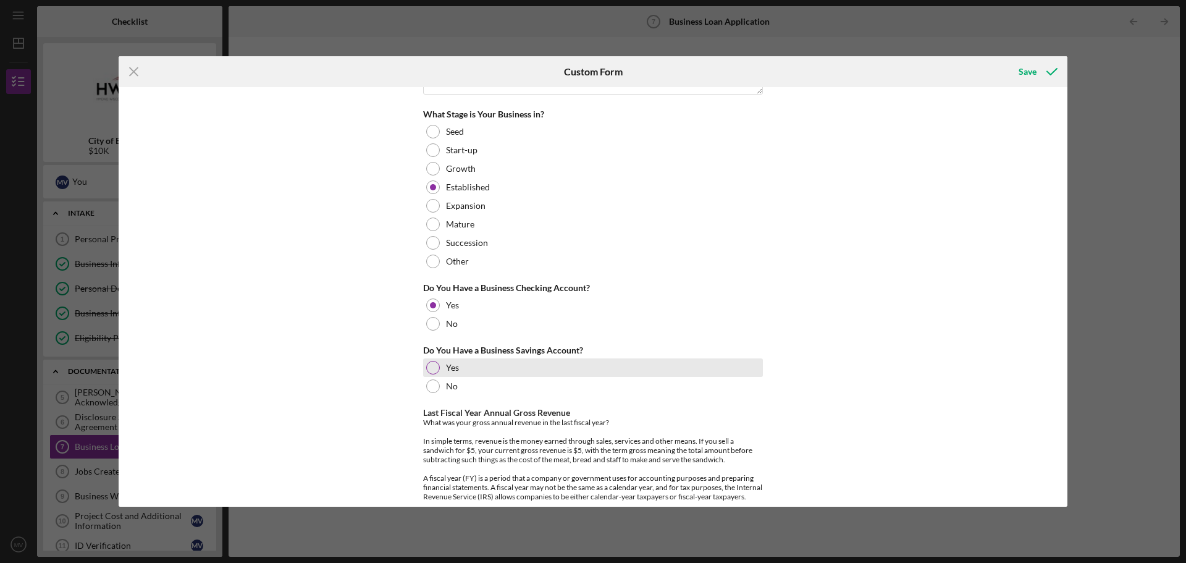
click at [432, 367] on div at bounding box center [433, 368] width 14 height 14
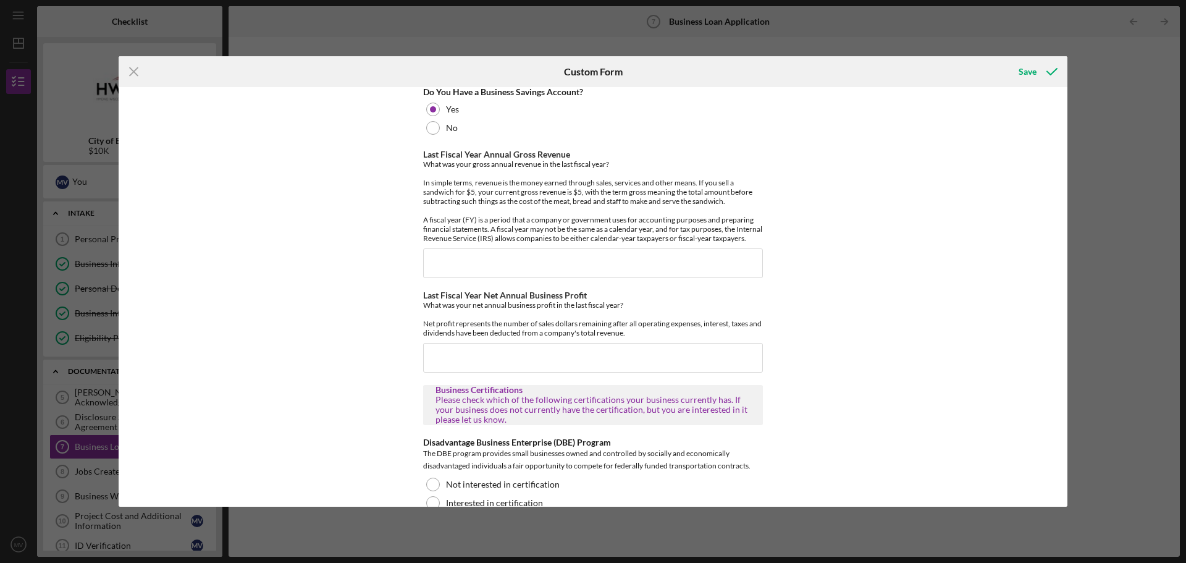
scroll to position [2110, 0]
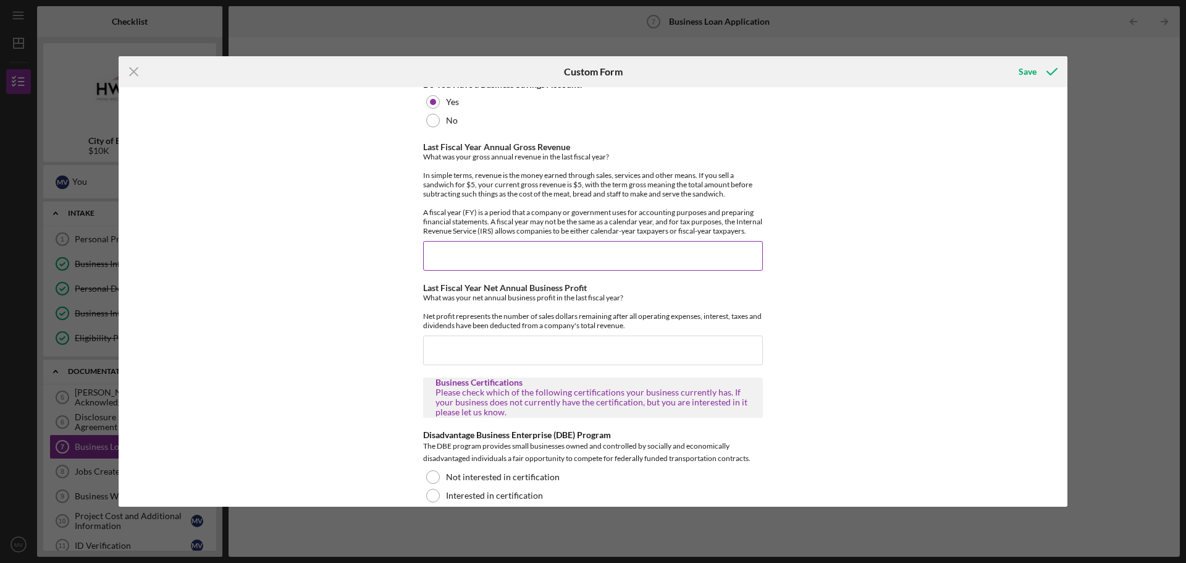
click at [644, 267] on input "Last Fiscal Year Annual Gross Revenue" at bounding box center [593, 256] width 340 height 30
type input "$0"
click at [553, 365] on input "Last Fiscal Year Net Annual Business Profit" at bounding box center [593, 350] width 340 height 30
type input "$0"
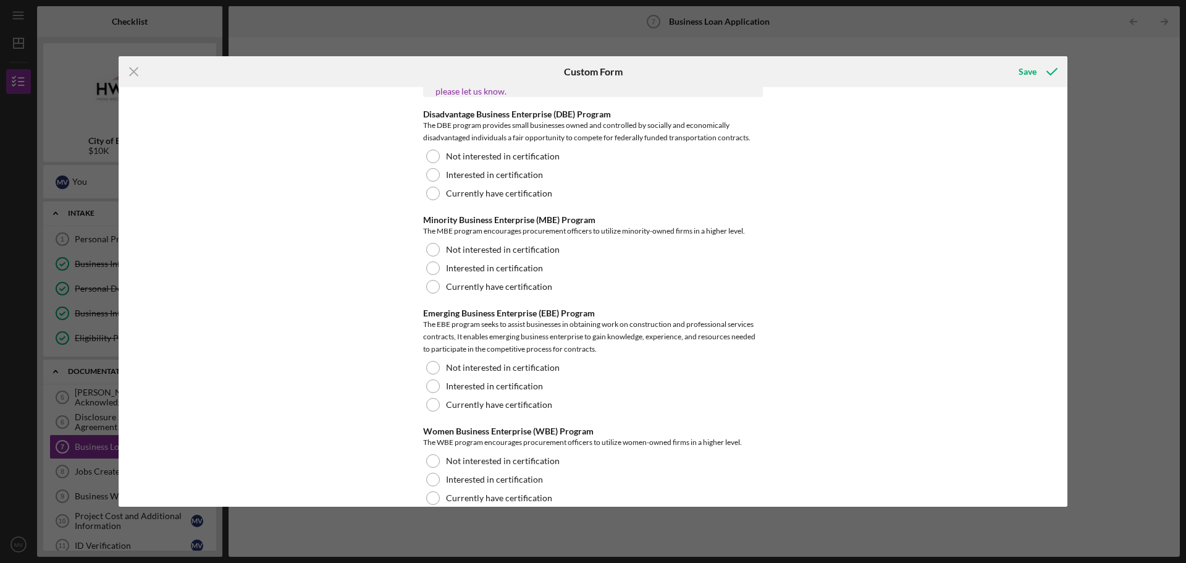
scroll to position [2438, 0]
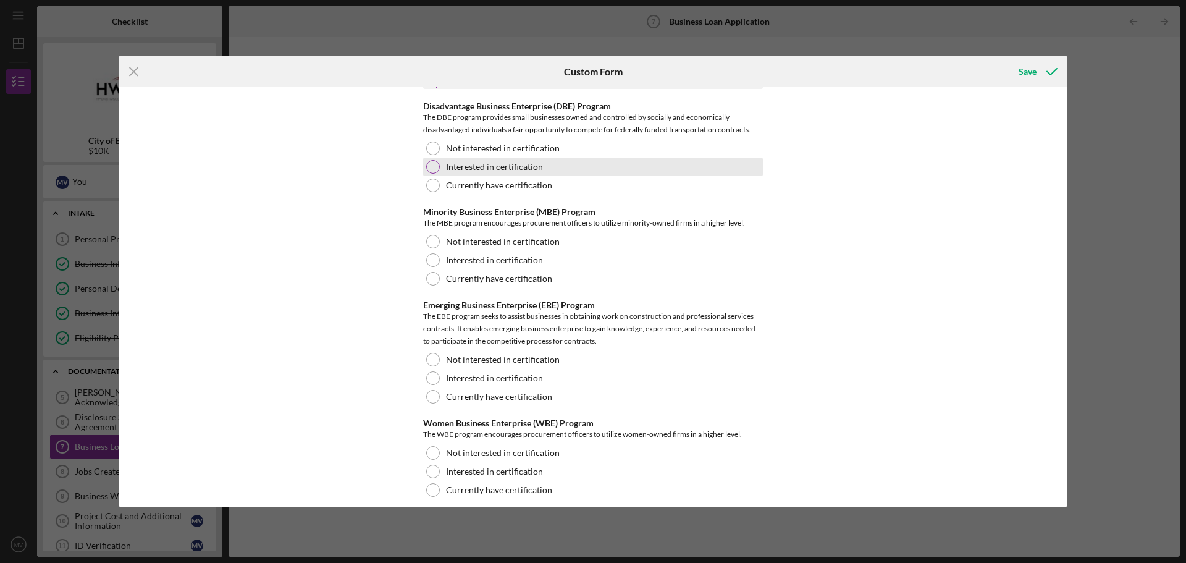
click at [429, 174] on div at bounding box center [433, 167] width 14 height 14
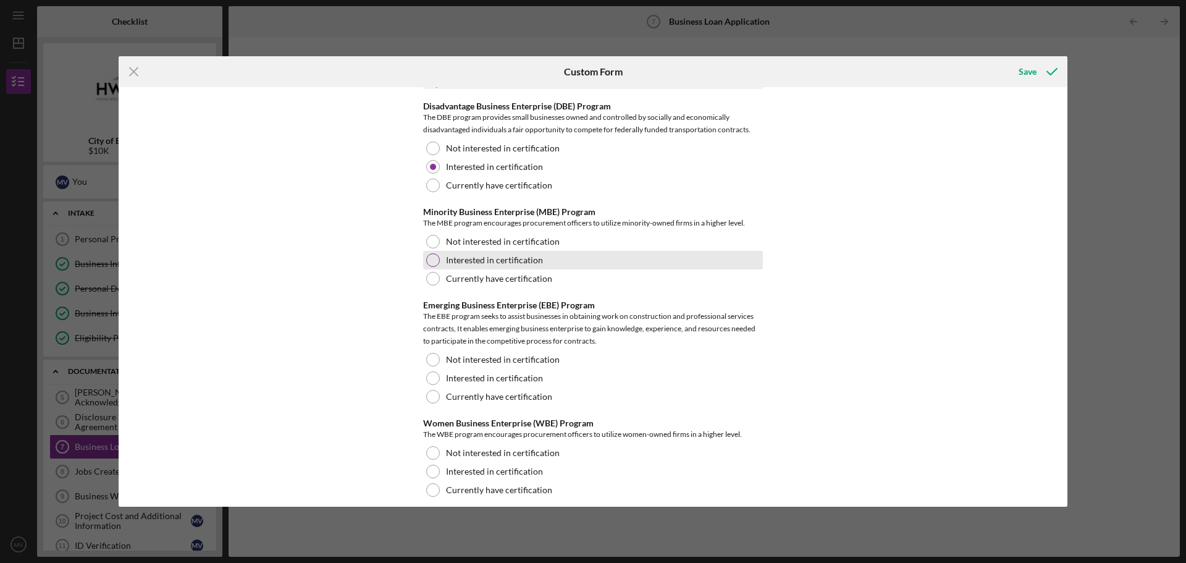
click at [429, 267] on div at bounding box center [433, 260] width 14 height 14
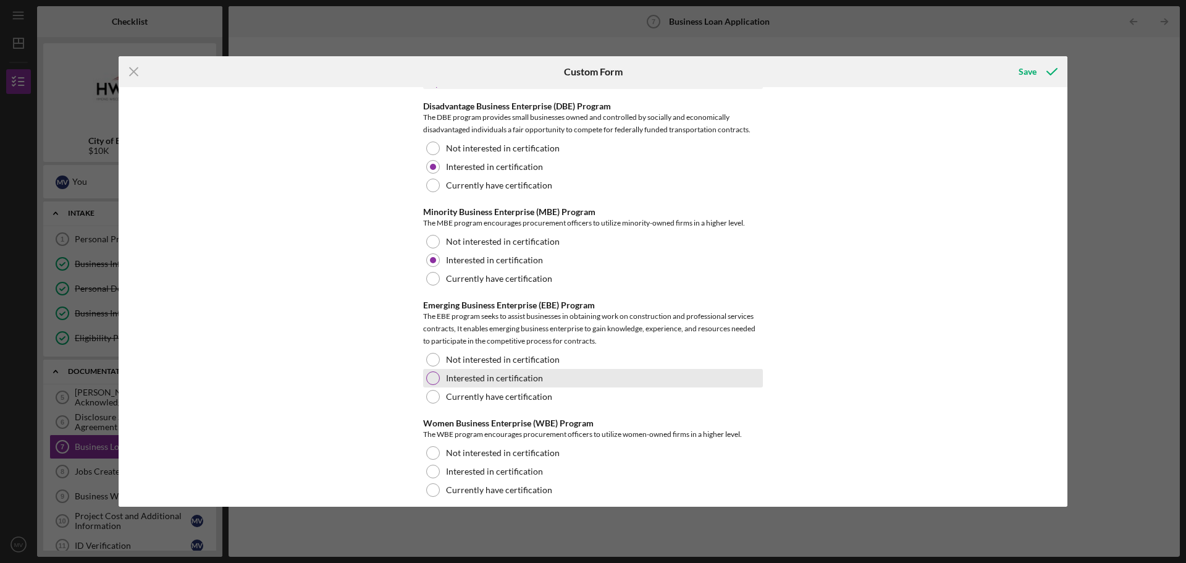
click at [430, 385] on div at bounding box center [433, 378] width 14 height 14
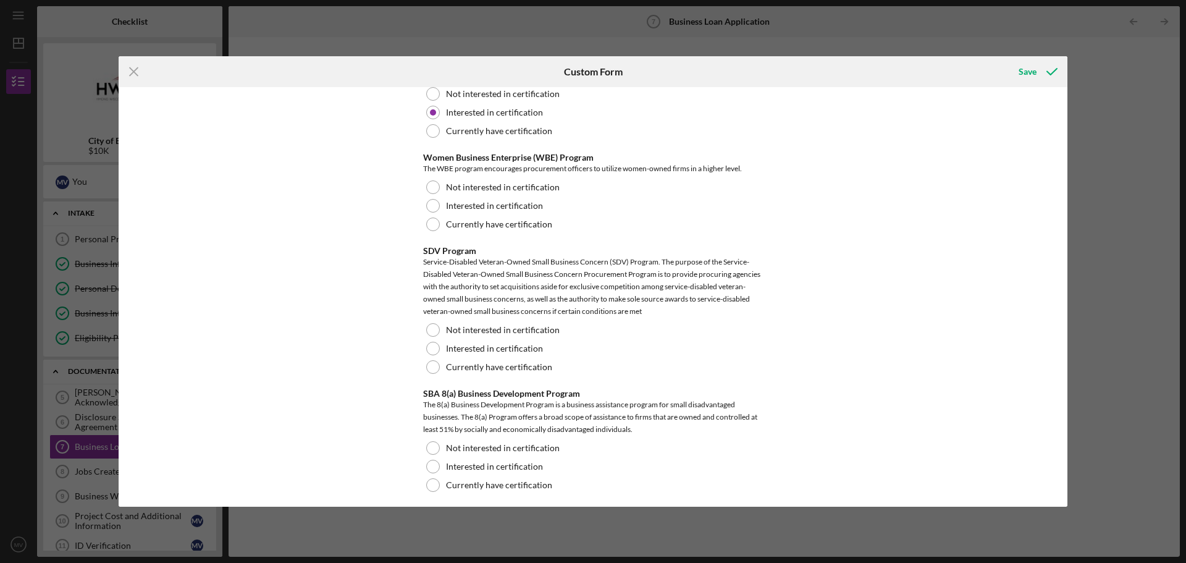
scroll to position [2712, 0]
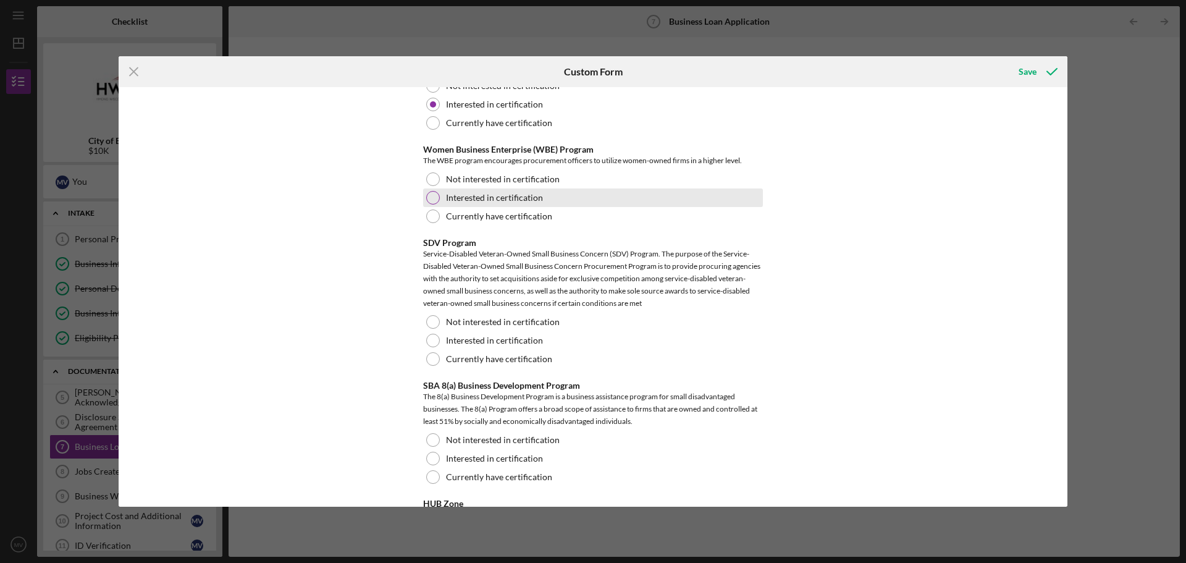
click at [433, 204] on div at bounding box center [433, 198] width 14 height 14
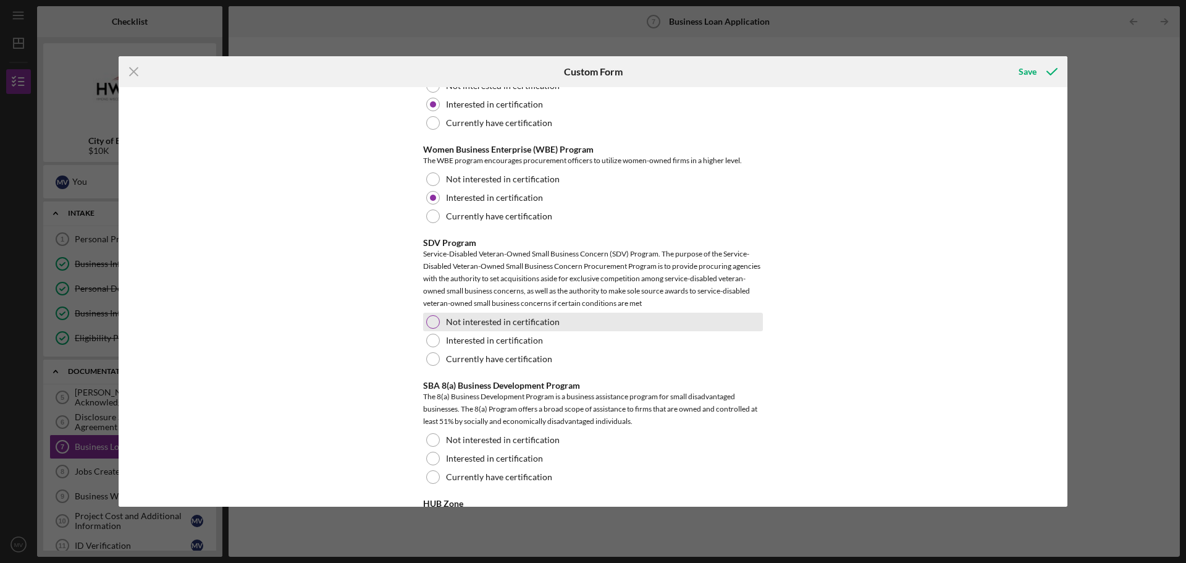
click at [431, 329] on div at bounding box center [433, 322] width 14 height 14
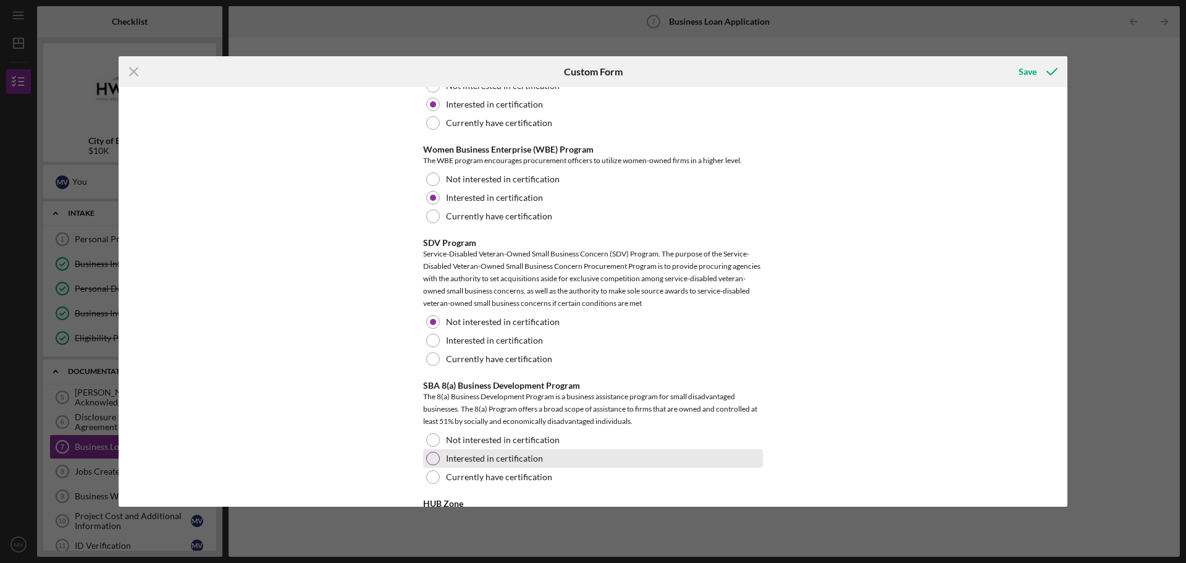
click at [429, 465] on div at bounding box center [433, 458] width 14 height 14
drag, startPoint x: 1063, startPoint y: 313, endPoint x: 1063, endPoint y: 331, distance: 18.5
click at [644, 331] on div "Personal Information Personal Address If different from mailing address [STREET…" at bounding box center [593, 296] width 949 height 419
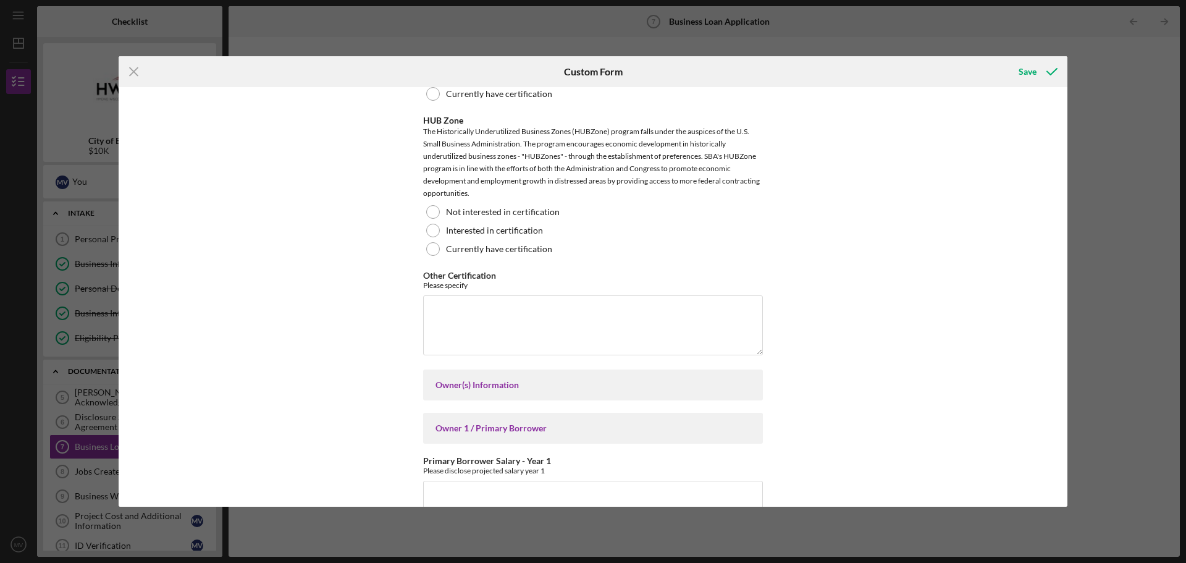
scroll to position [3102, 0]
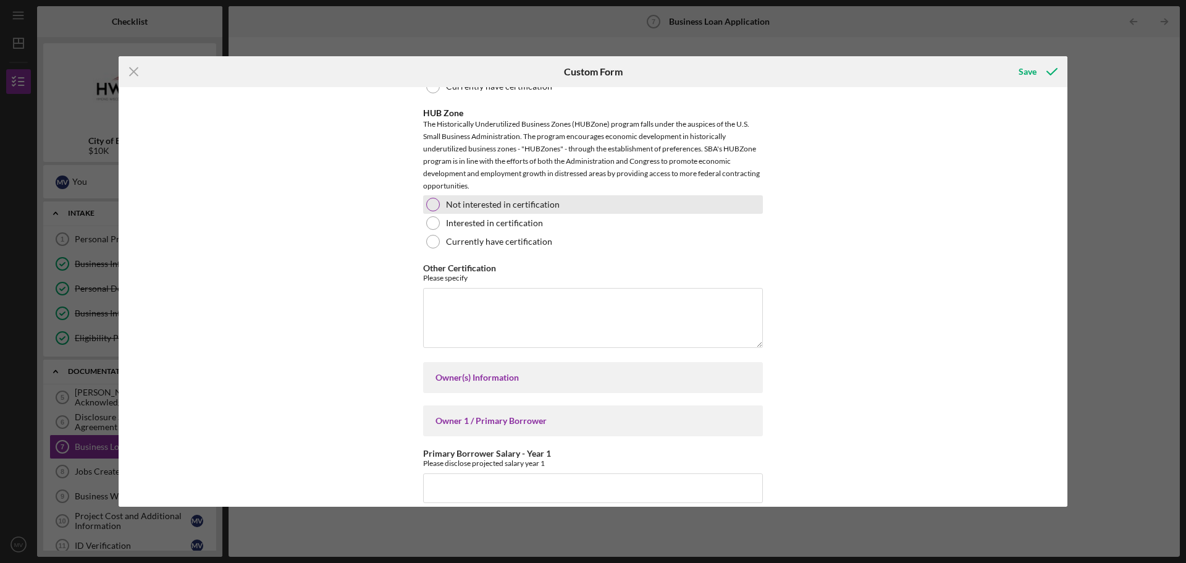
click at [498, 209] on label "Not interested in certification" at bounding box center [503, 204] width 114 height 10
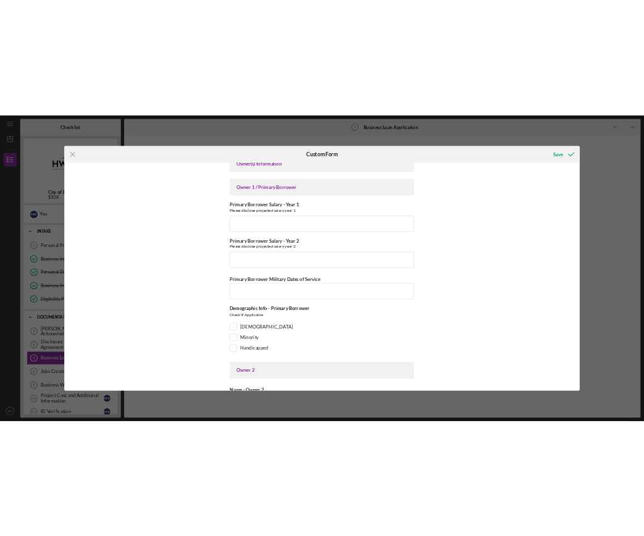
scroll to position [3415, 0]
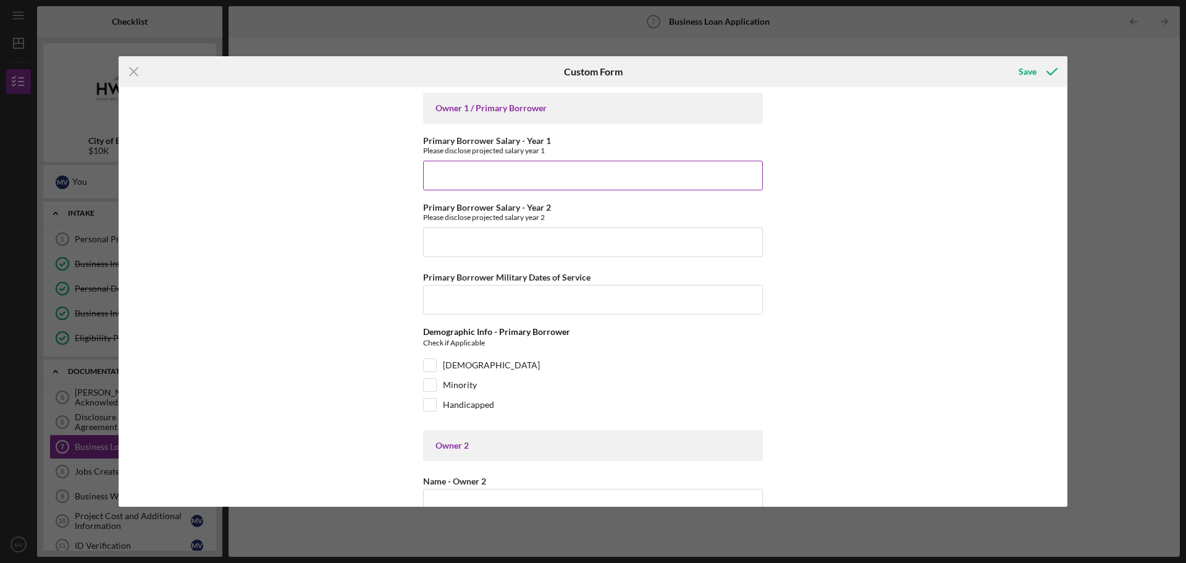
click at [539, 186] on input "Primary Borrower Salary - Year 1" at bounding box center [593, 176] width 340 height 30
click at [644, 264] on div "Personal Information Personal Address If different from mailing address [STREET…" at bounding box center [593, 296] width 949 height 419
click at [564, 185] on input "Primary Borrower Salary - Year 1" at bounding box center [593, 176] width 340 height 30
type input "$240,000"
click at [533, 250] on input "Primary Borrower Salary - Year 2" at bounding box center [593, 242] width 340 height 30
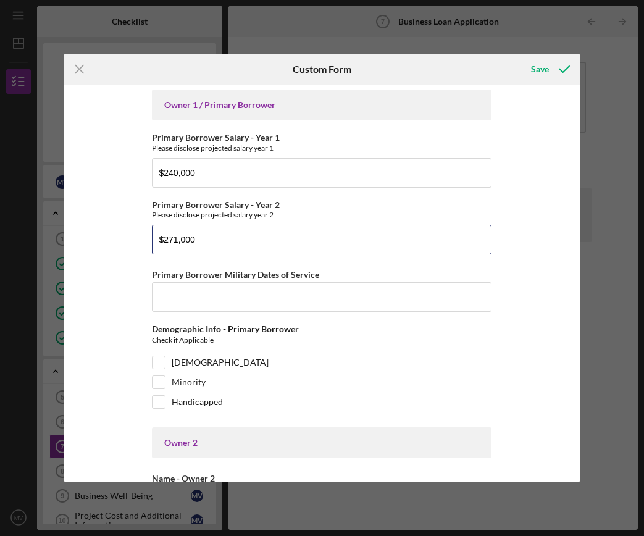
type input "$271,000"
click at [537, 232] on div "Personal Information Personal Address If different from mailing address [STREET…" at bounding box center [321, 284] width 515 height 398
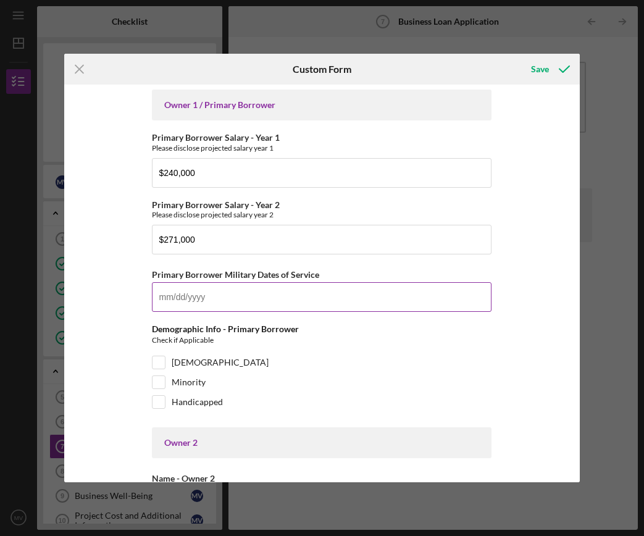
click at [314, 312] on input "Primary Borrower Military Dates of Service" at bounding box center [322, 297] width 340 height 30
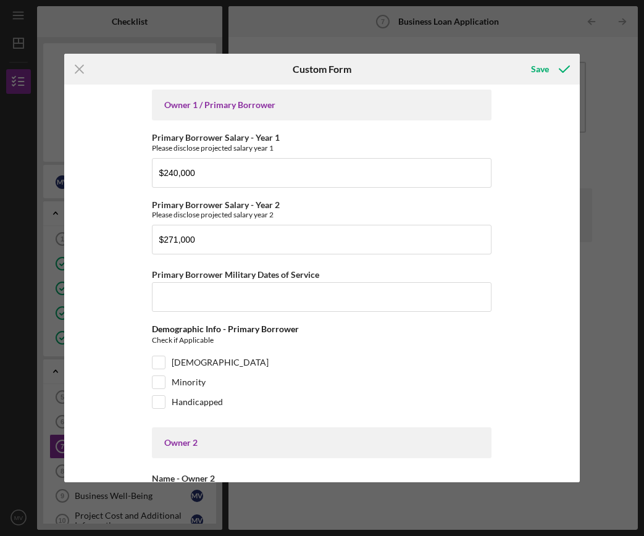
click at [537, 271] on div "Personal Information Personal Address If different from mailing address [STREET…" at bounding box center [321, 284] width 515 height 398
click at [217, 183] on input "$240,000" at bounding box center [322, 173] width 340 height 30
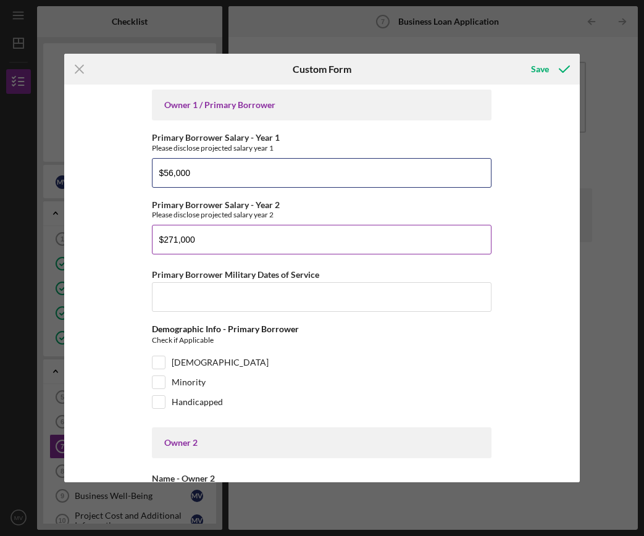
type input "$56,000"
click at [194, 250] on input "$271,000" at bounding box center [322, 240] width 340 height 30
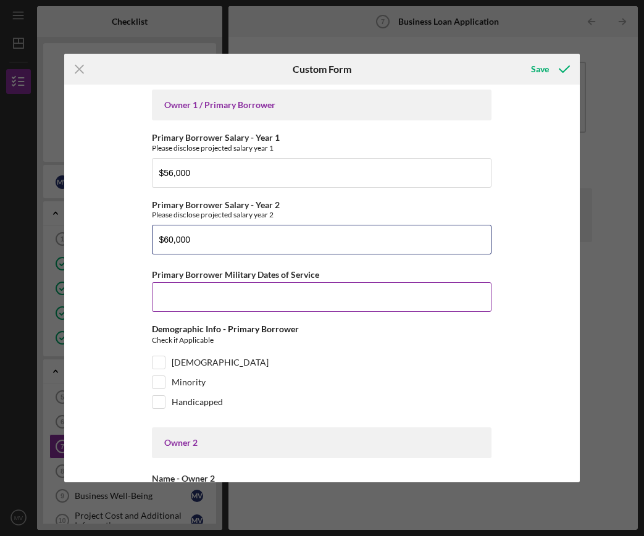
type input "$60,000"
click at [187, 312] on input "Primary Borrower Military Dates of Service" at bounding box center [322, 297] width 340 height 30
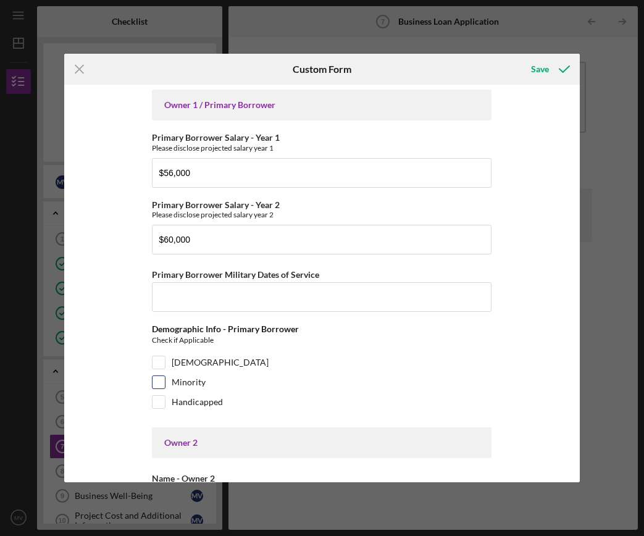
click at [154, 388] on input "Minority" at bounding box center [159, 382] width 12 height 12
checkbox input "true"
click at [155, 364] on div "Demographic Info - Primary Borrower Check if Applicable [DEMOGRAPHIC_DATA] Mino…" at bounding box center [322, 369] width 340 height 91
click at [155, 369] on input "[DEMOGRAPHIC_DATA]" at bounding box center [159, 362] width 12 height 12
checkbox input "true"
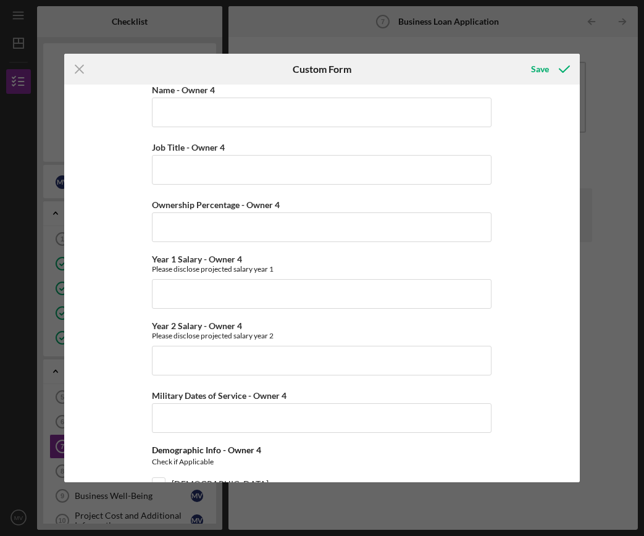
scroll to position [4906, 0]
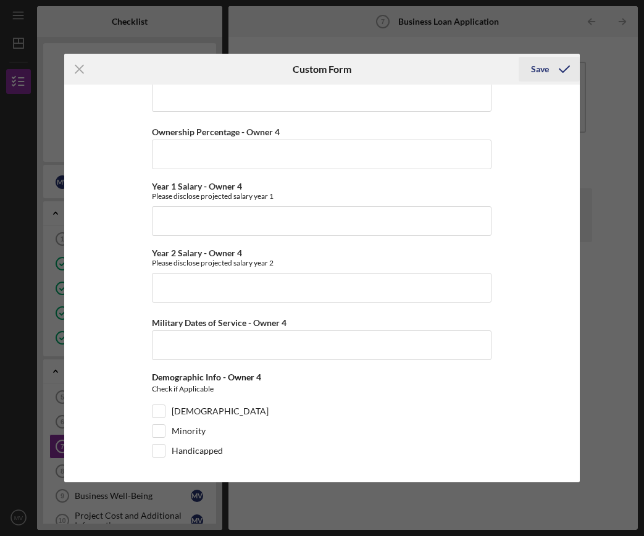
click at [544, 67] on div "Save" at bounding box center [540, 69] width 18 height 25
